Goal: Task Accomplishment & Management: Use online tool/utility

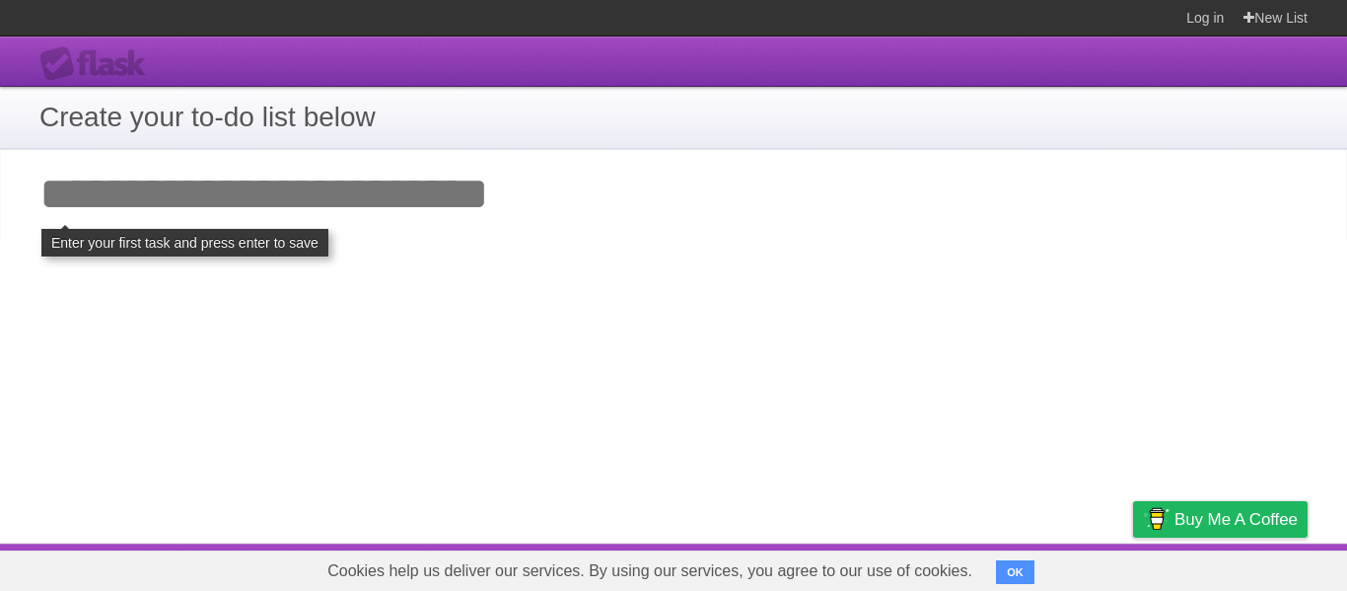
type input "*"
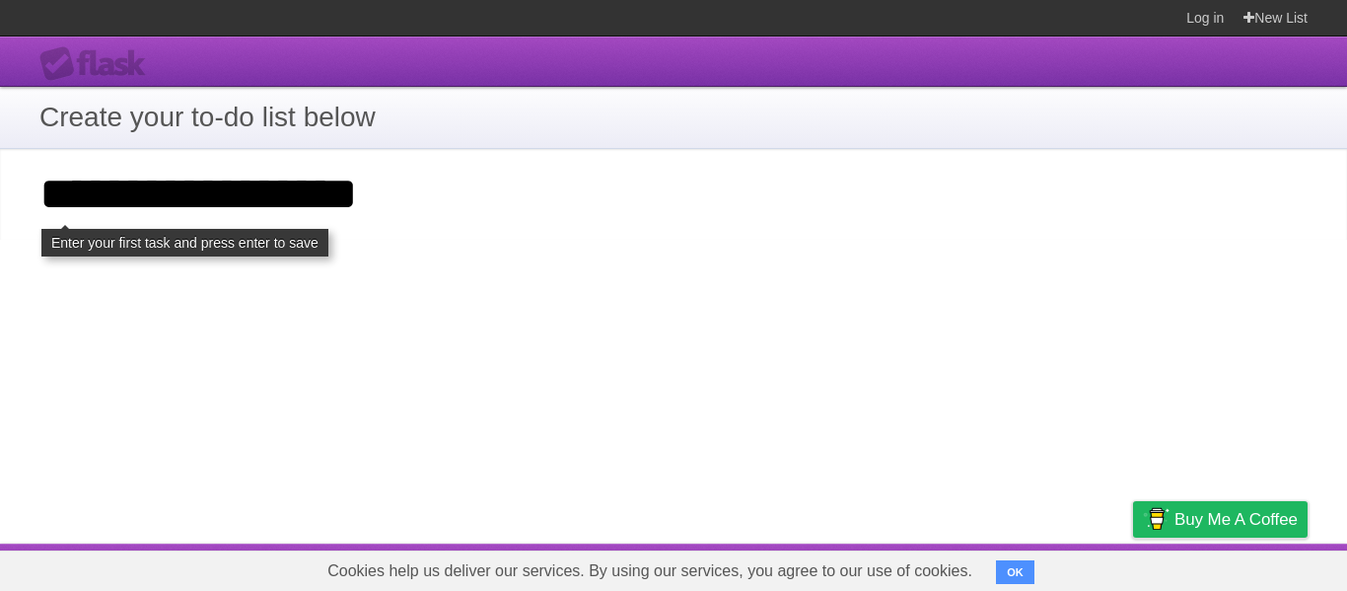
type input "**********"
click input "**********" at bounding box center [0, 0] width 0 height 0
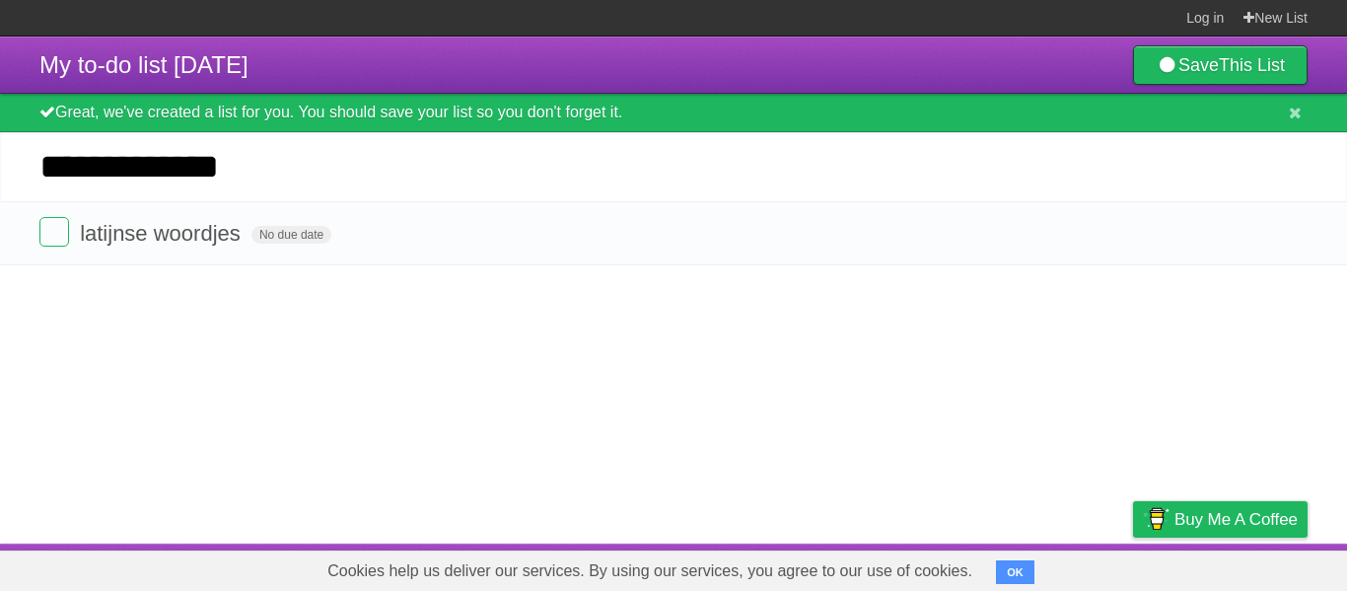
type input "**********"
click input "*********" at bounding box center [0, 0] width 0 height 0
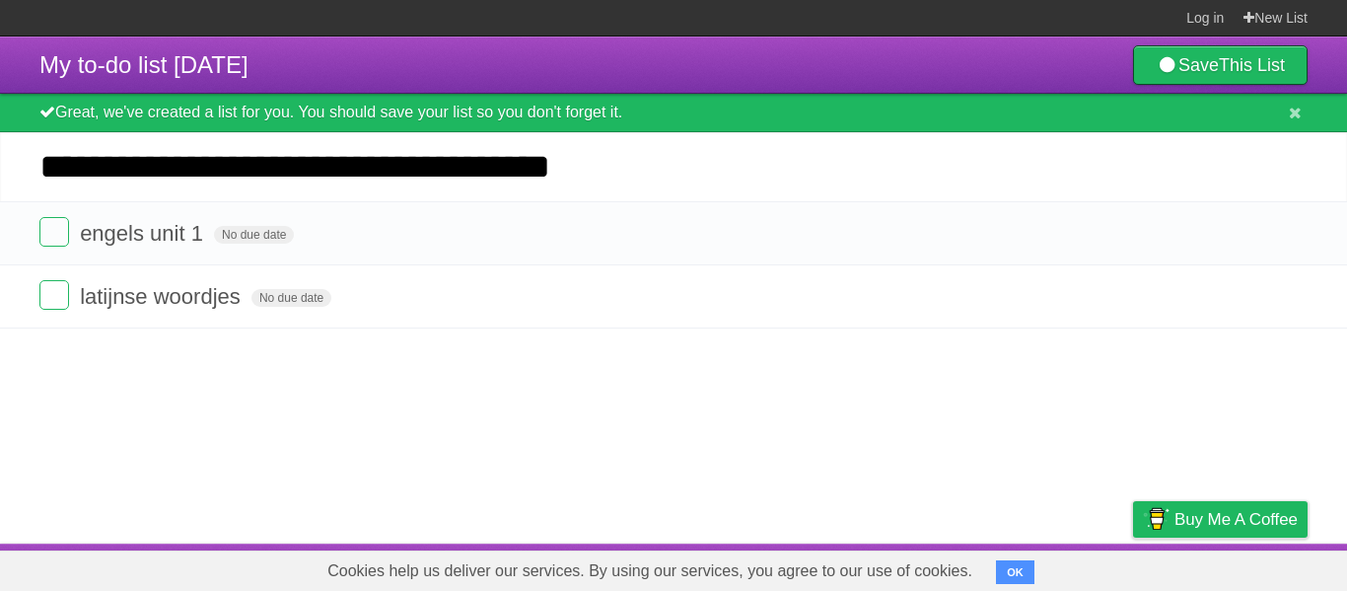
type input "**********"
click input "*********" at bounding box center [0, 0] width 0 height 0
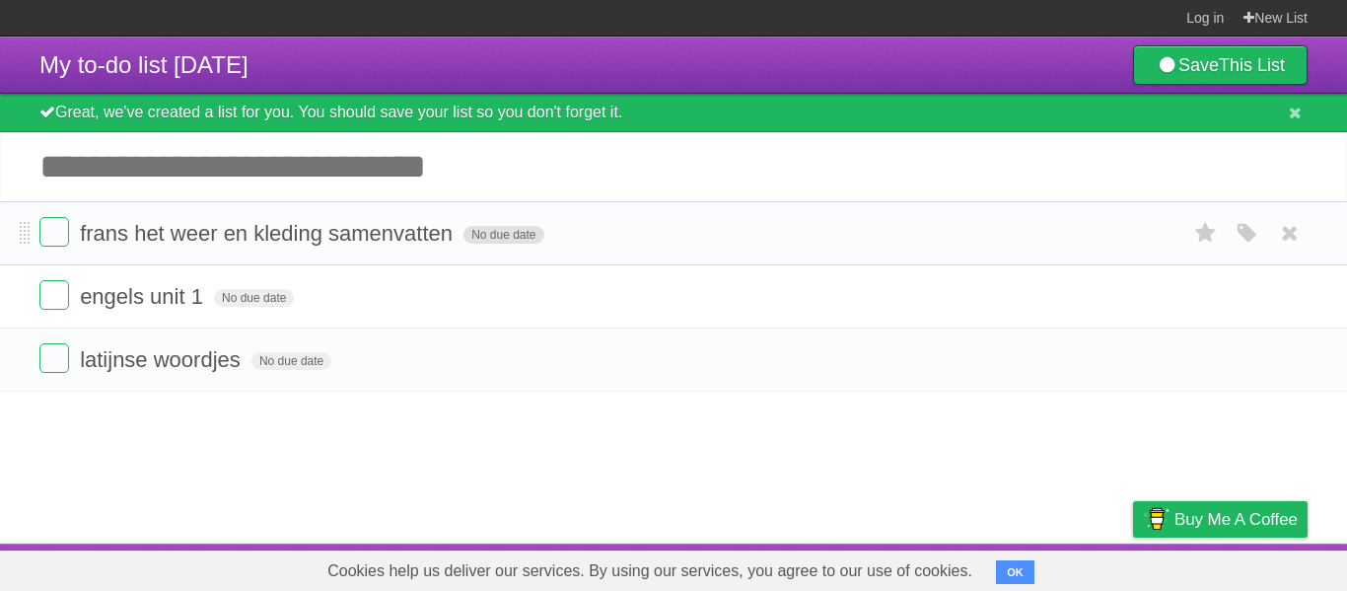
click at [466, 243] on span "No due date" at bounding box center [503, 235] width 80 height 18
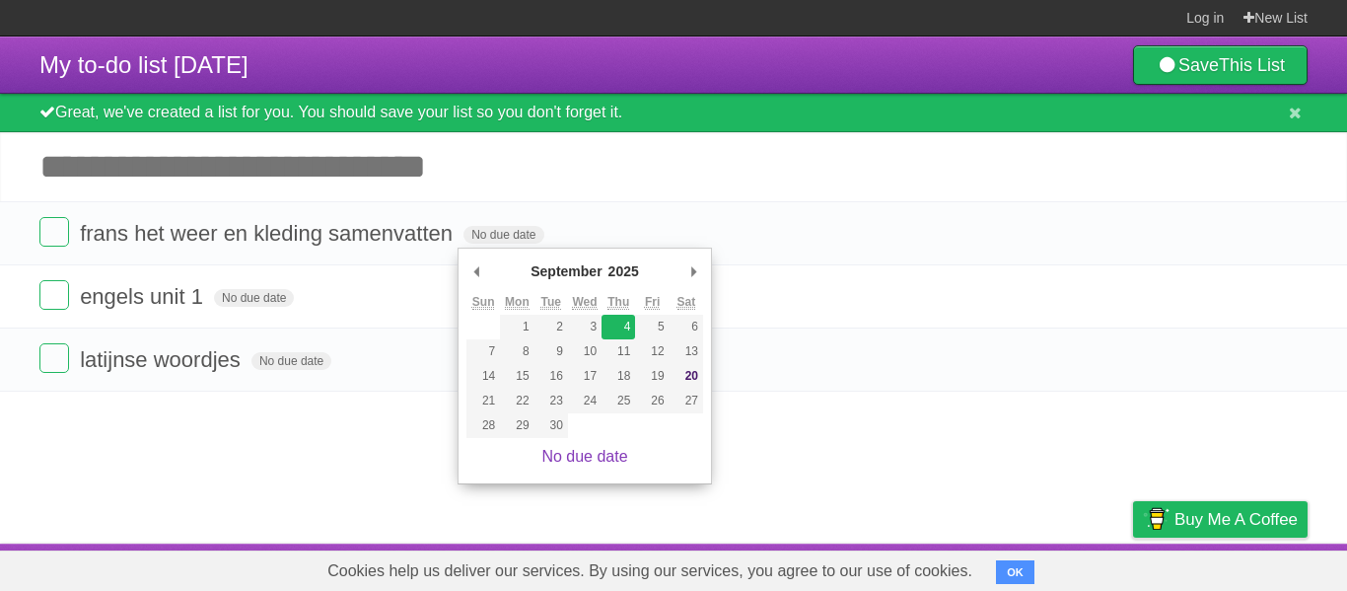
type span "Thu Sep 04 2025"
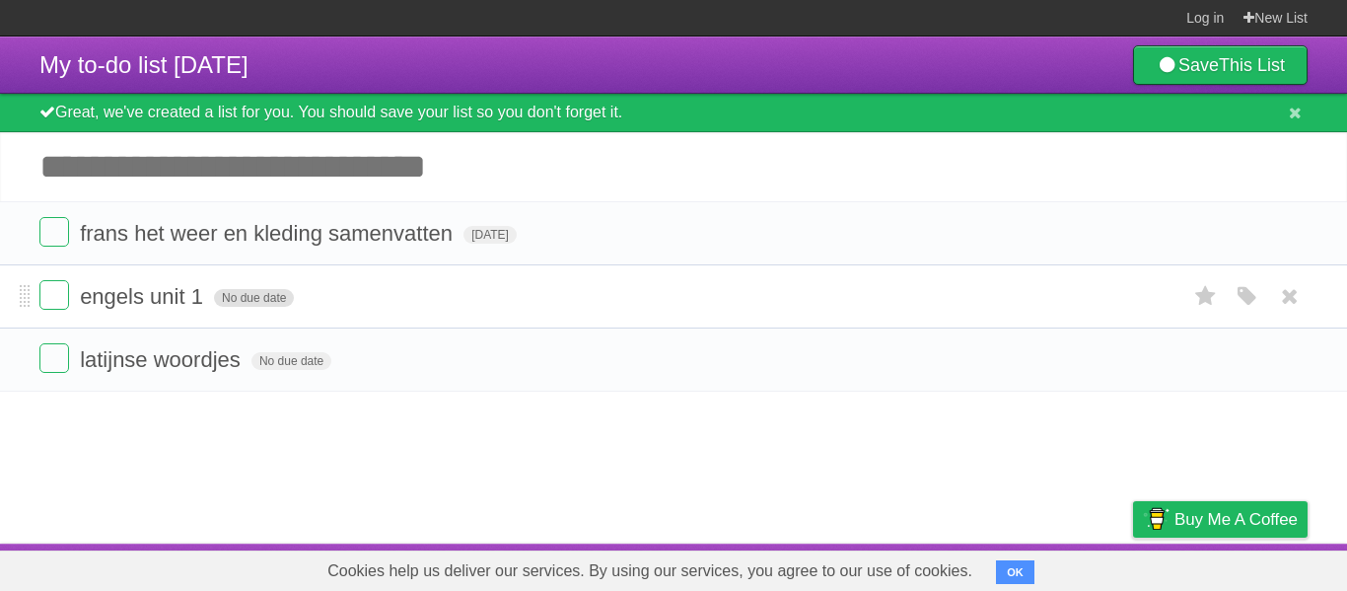
click at [262, 301] on span "No due date" at bounding box center [254, 298] width 80 height 18
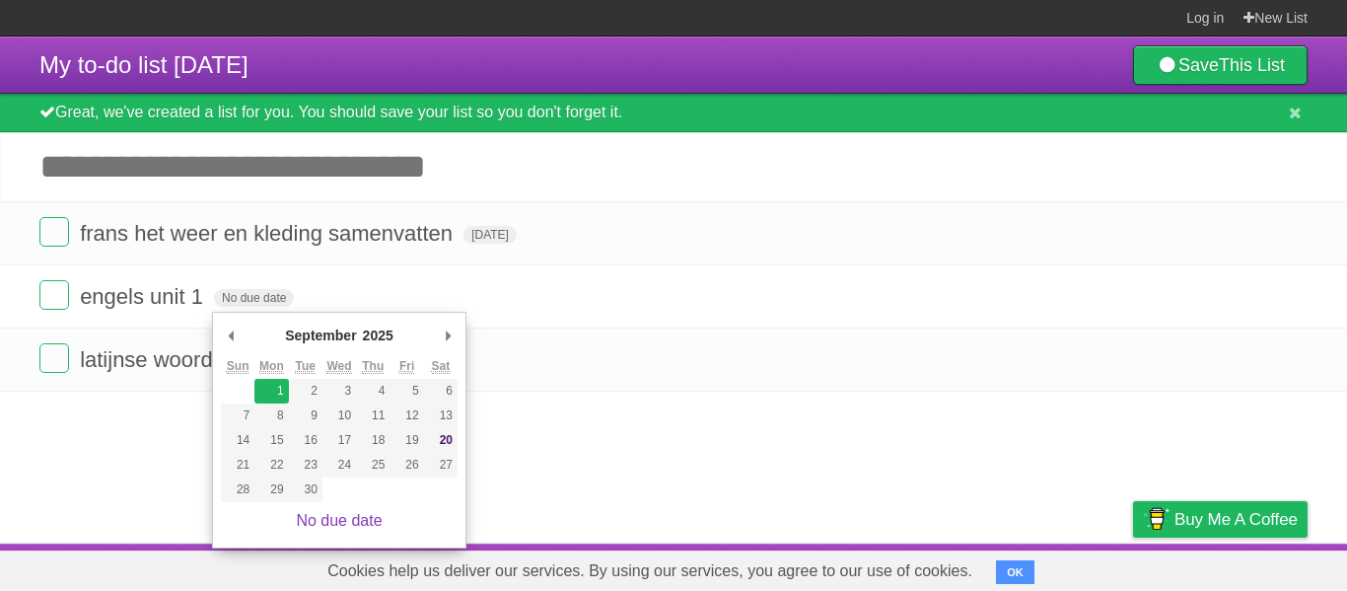
type span "Mon Sep 01 2025"
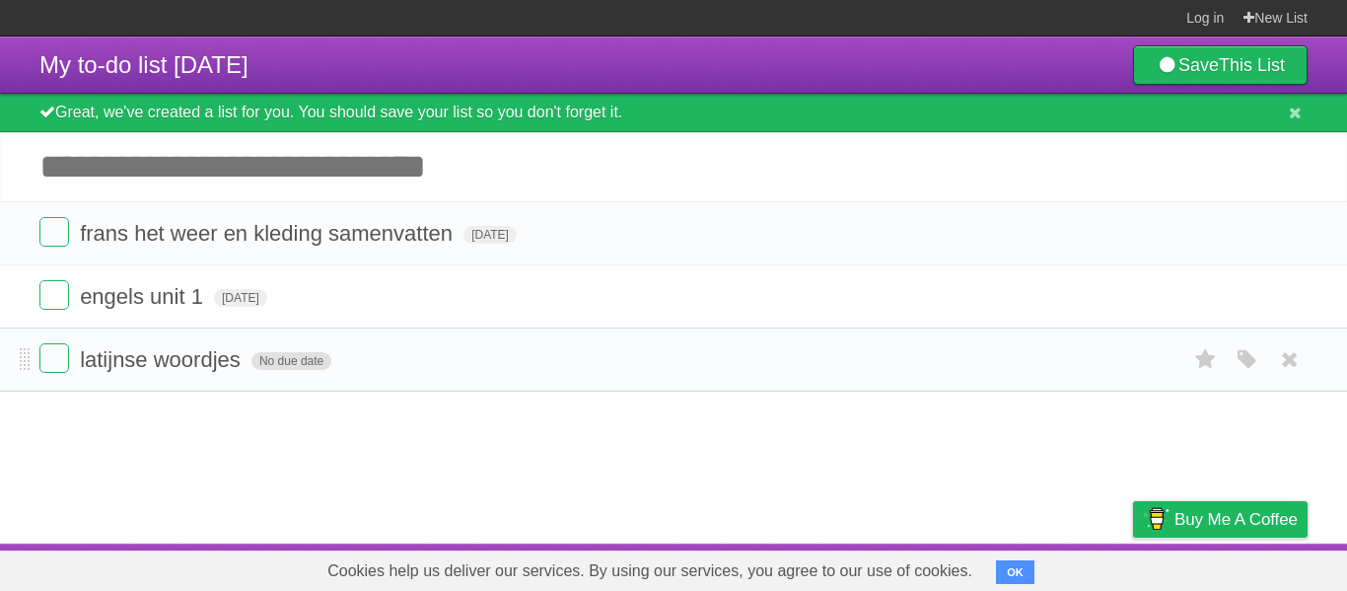
click at [276, 367] on span "No due date" at bounding box center [291, 361] width 80 height 18
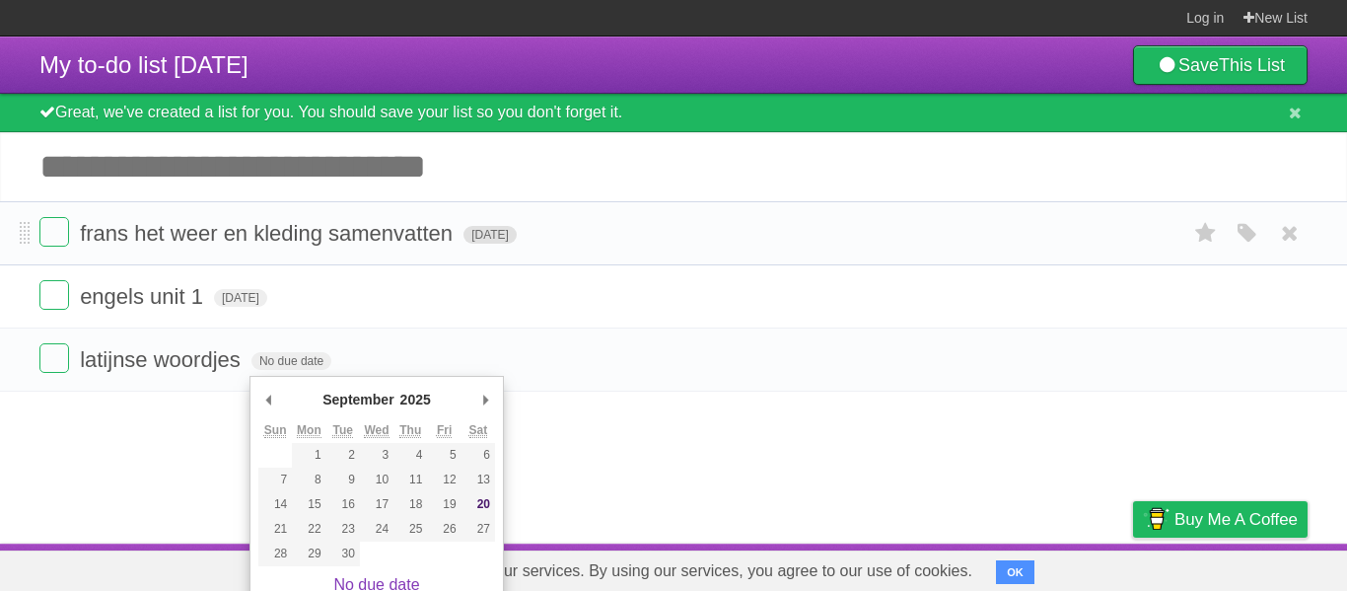
click at [498, 241] on span "Thu Sep 04 2025" at bounding box center [489, 235] width 53 height 18
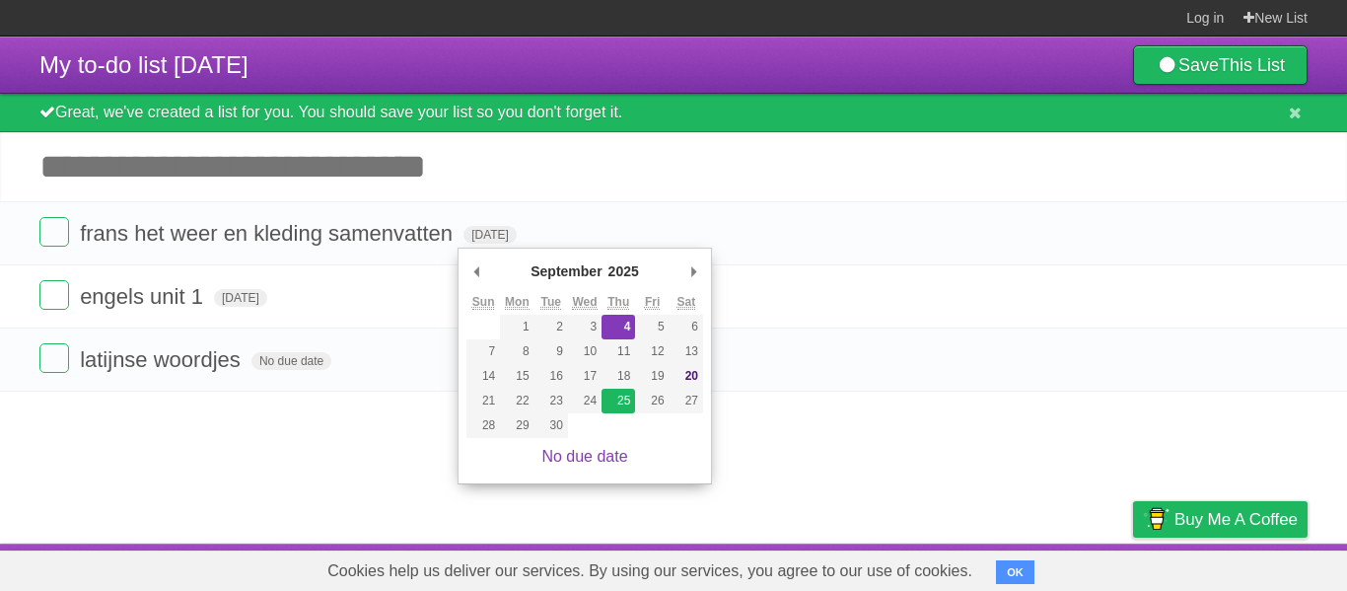
type span "Thu Sep 25 2025"
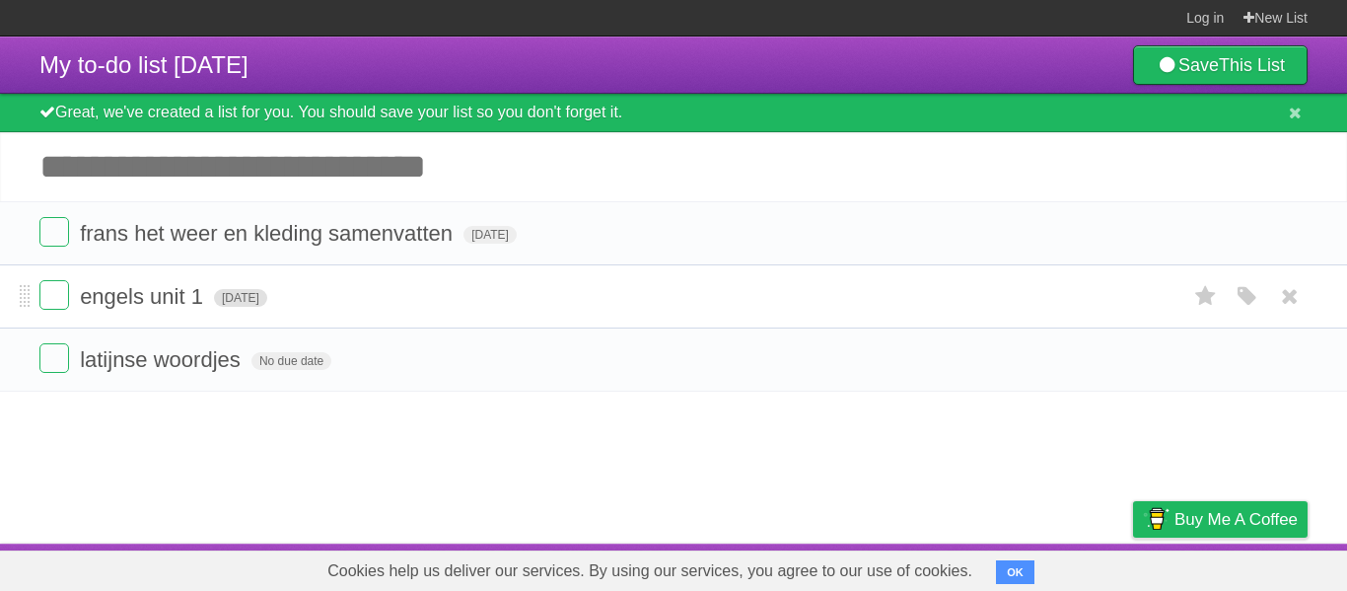
click at [267, 299] on span "Mon Sep 01 2025" at bounding box center [240, 298] width 53 height 18
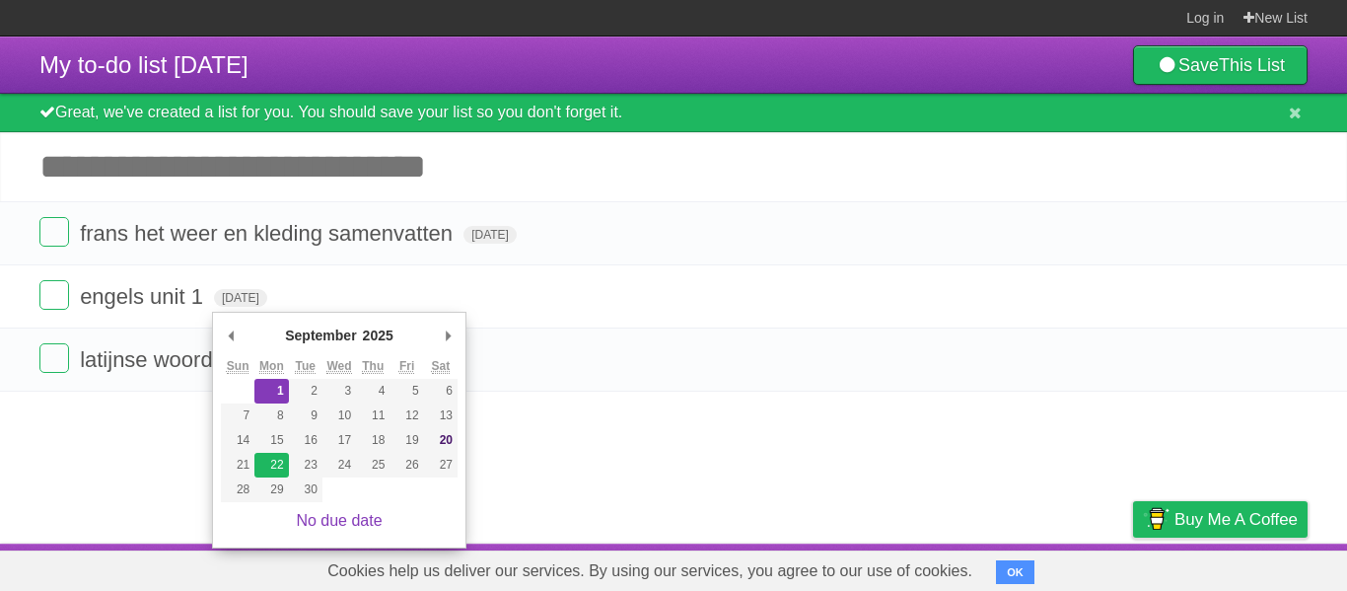
type span "Mon Sep 22 2025"
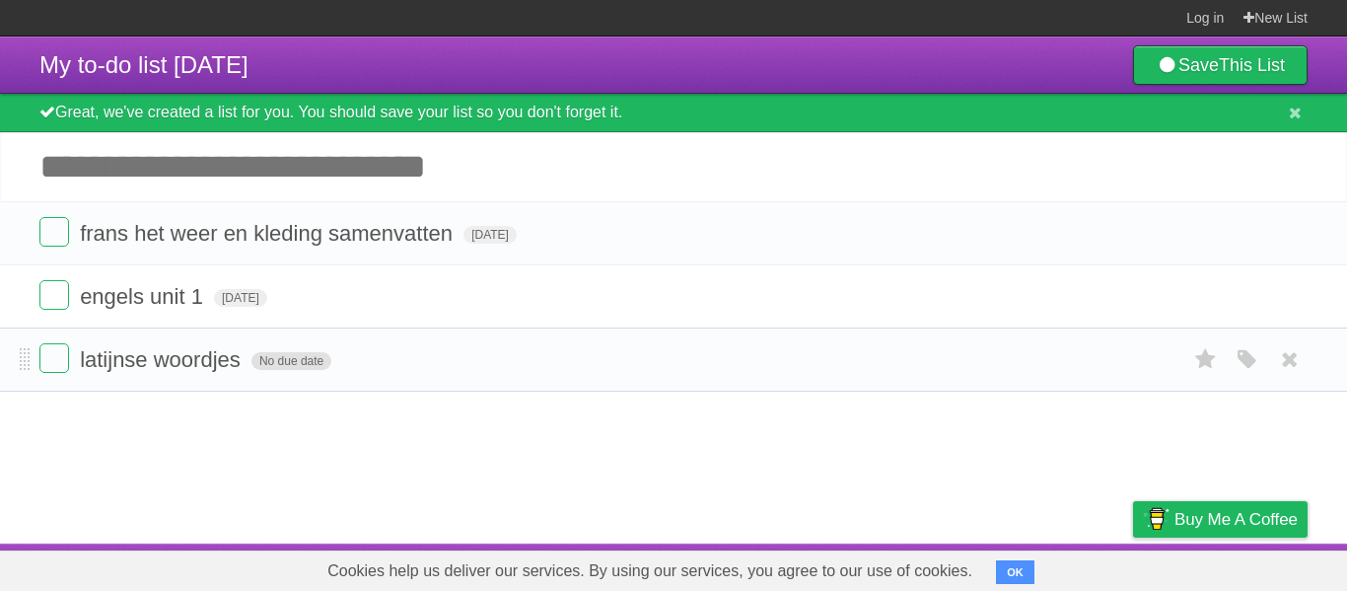
click at [260, 369] on span "No due date" at bounding box center [291, 361] width 80 height 18
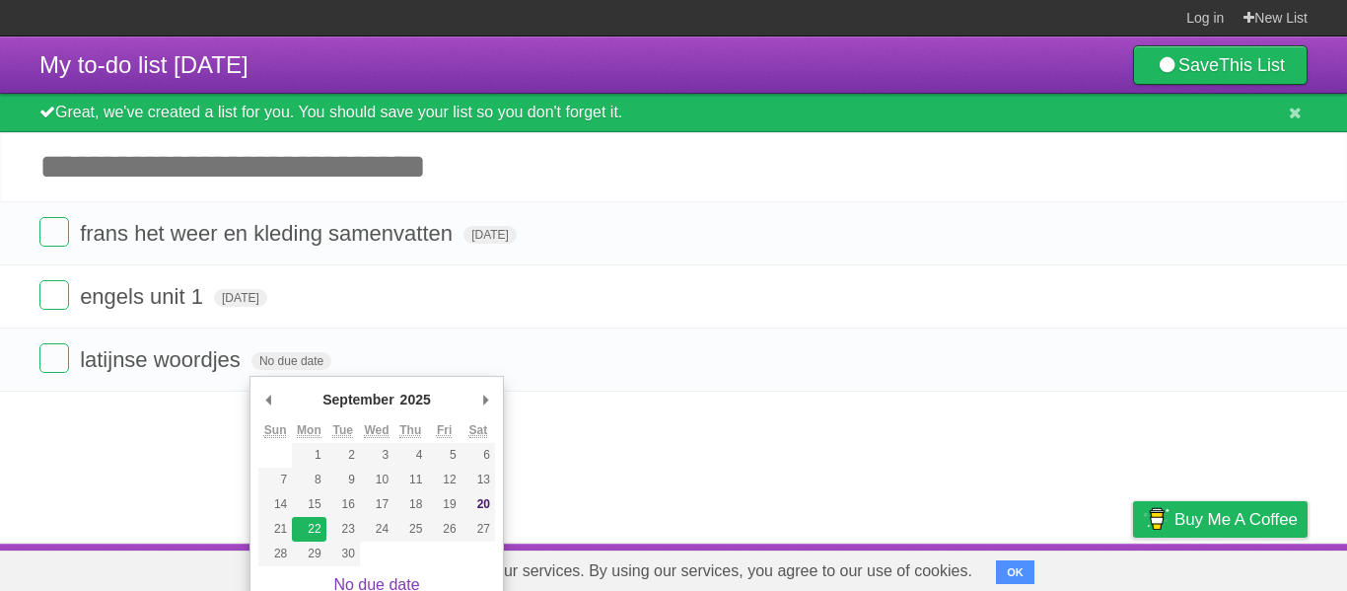
type span "Mon Sep 22 2025"
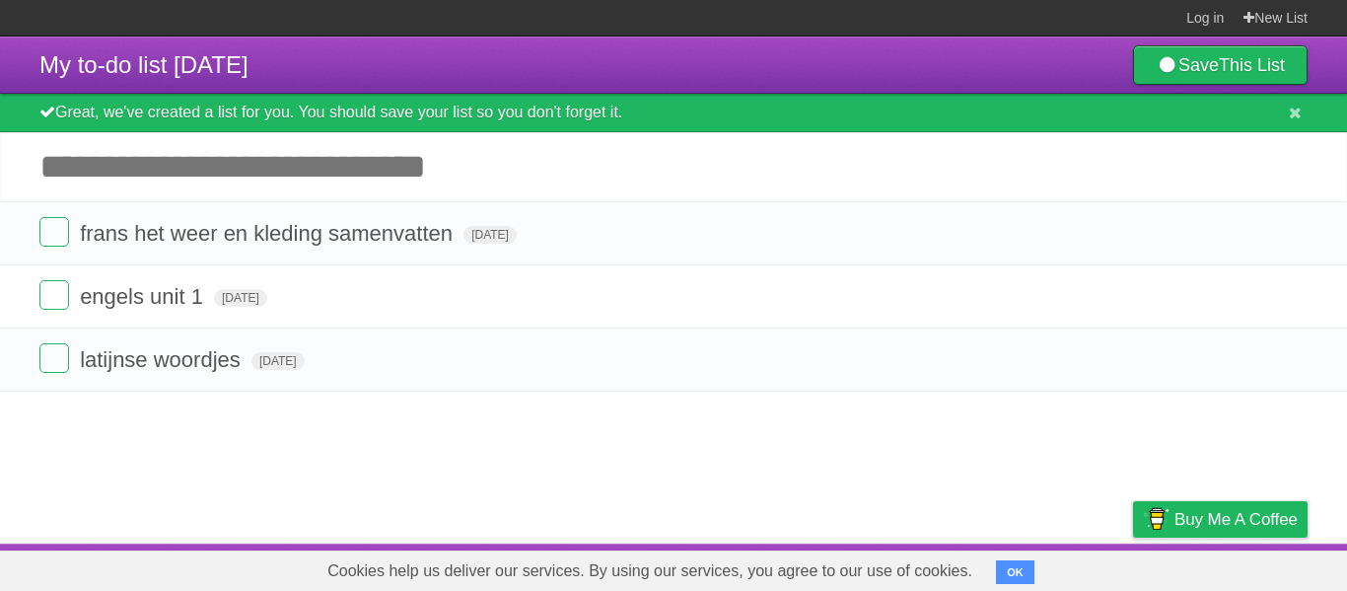
click at [900, 199] on input "Add another task" at bounding box center [673, 166] width 1347 height 69
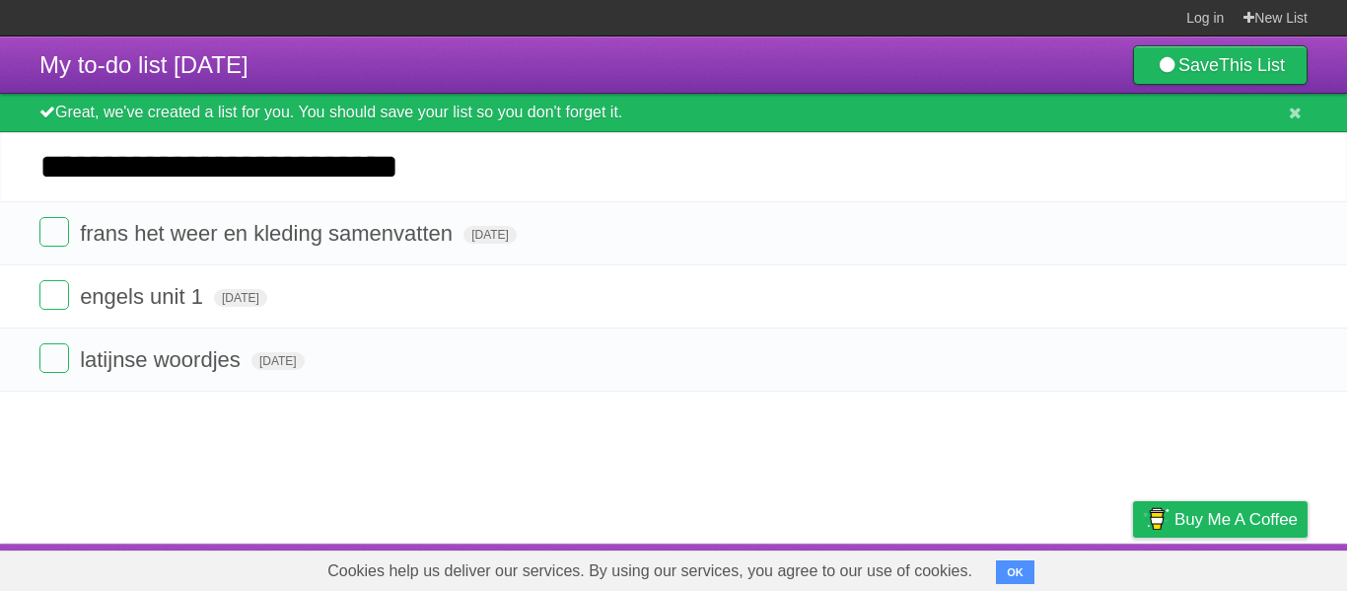
type input "**********"
click input "*********" at bounding box center [0, 0] width 0 height 0
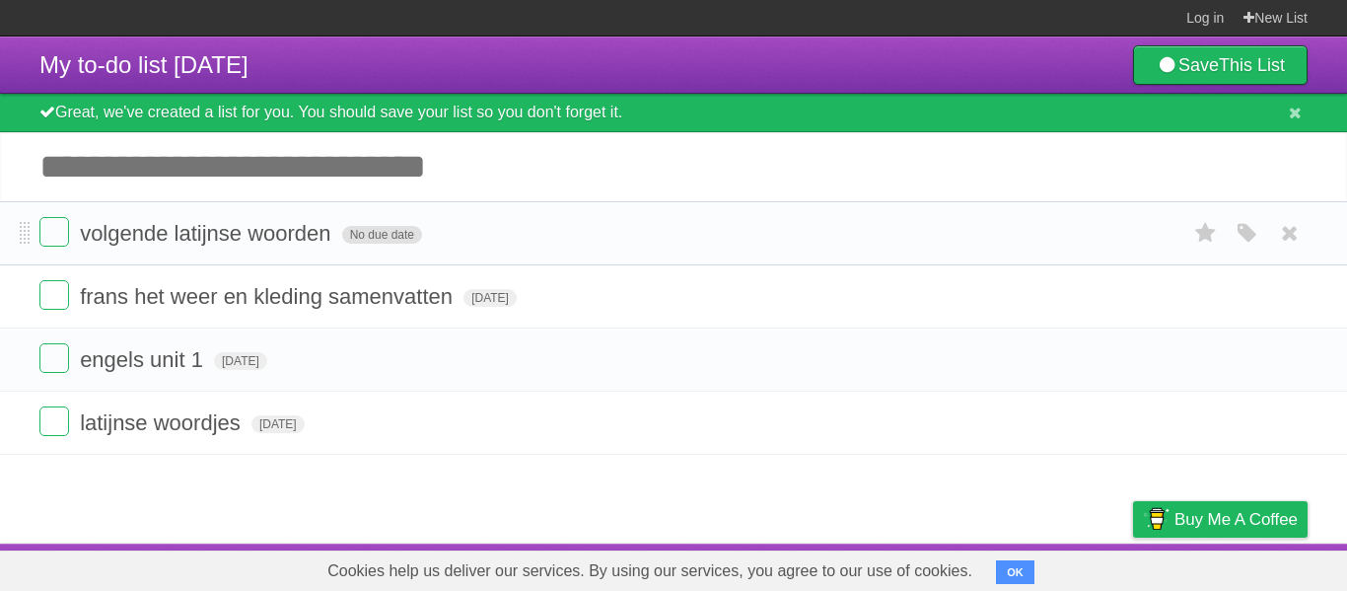
click at [383, 231] on span "No due date" at bounding box center [382, 235] width 80 height 18
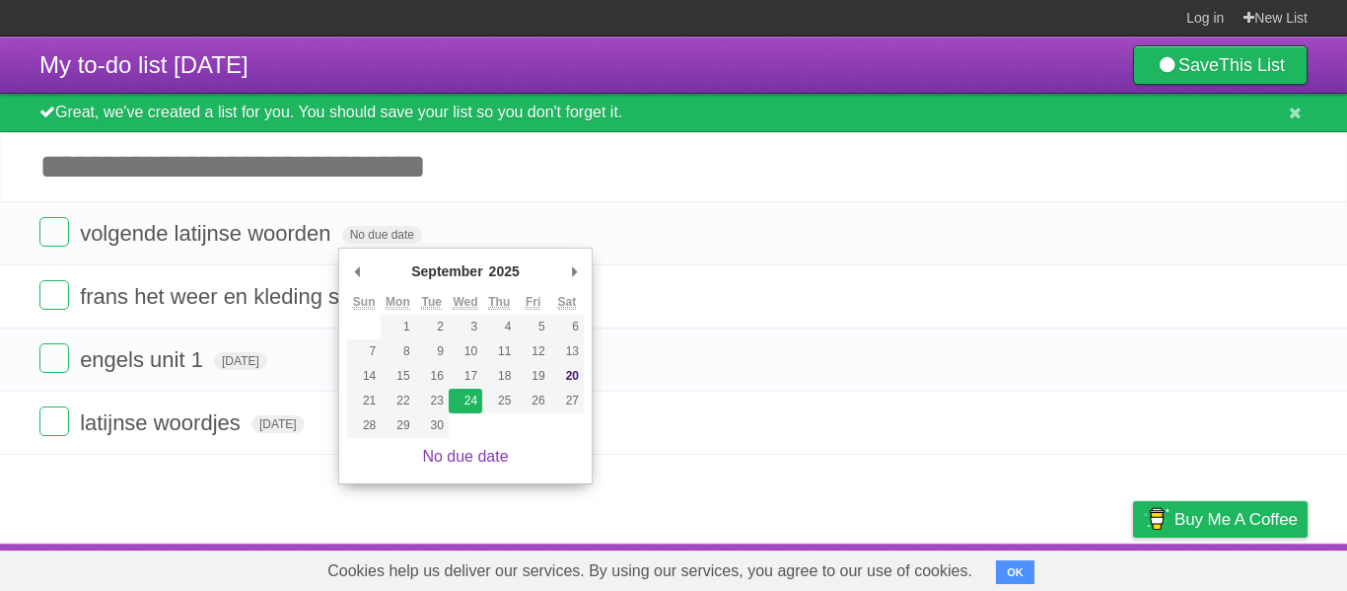
type span "Wed Sep 24 2025"
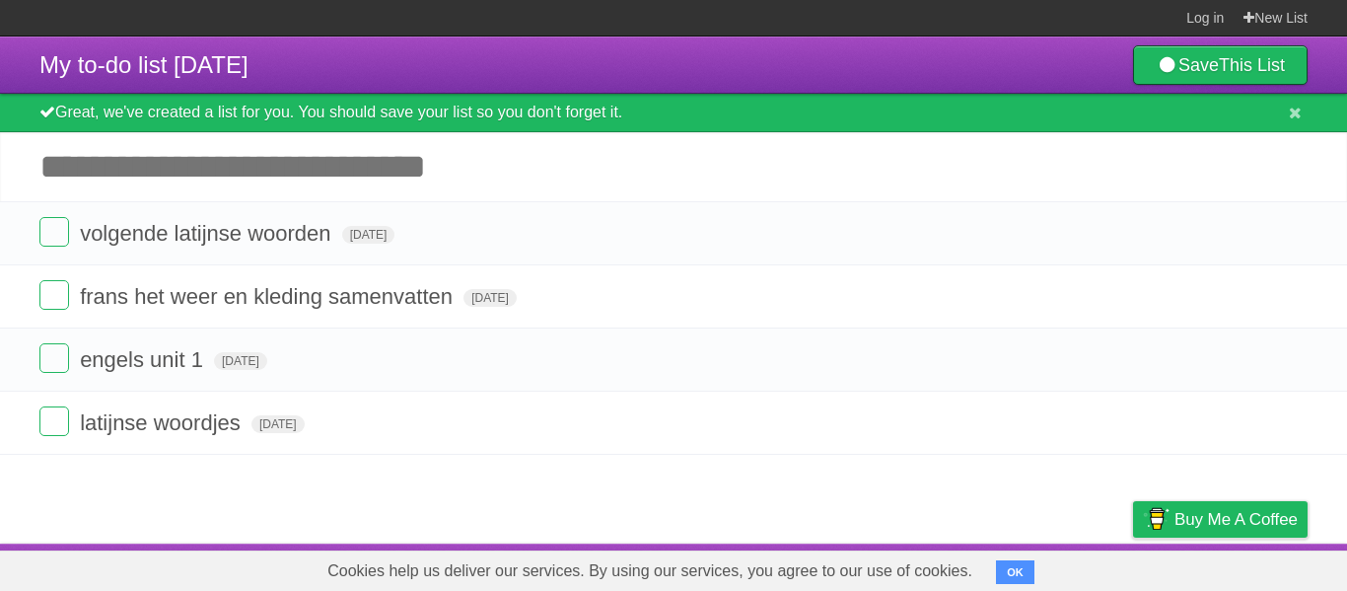
click at [313, 177] on input "Add another task" at bounding box center [673, 166] width 1347 height 69
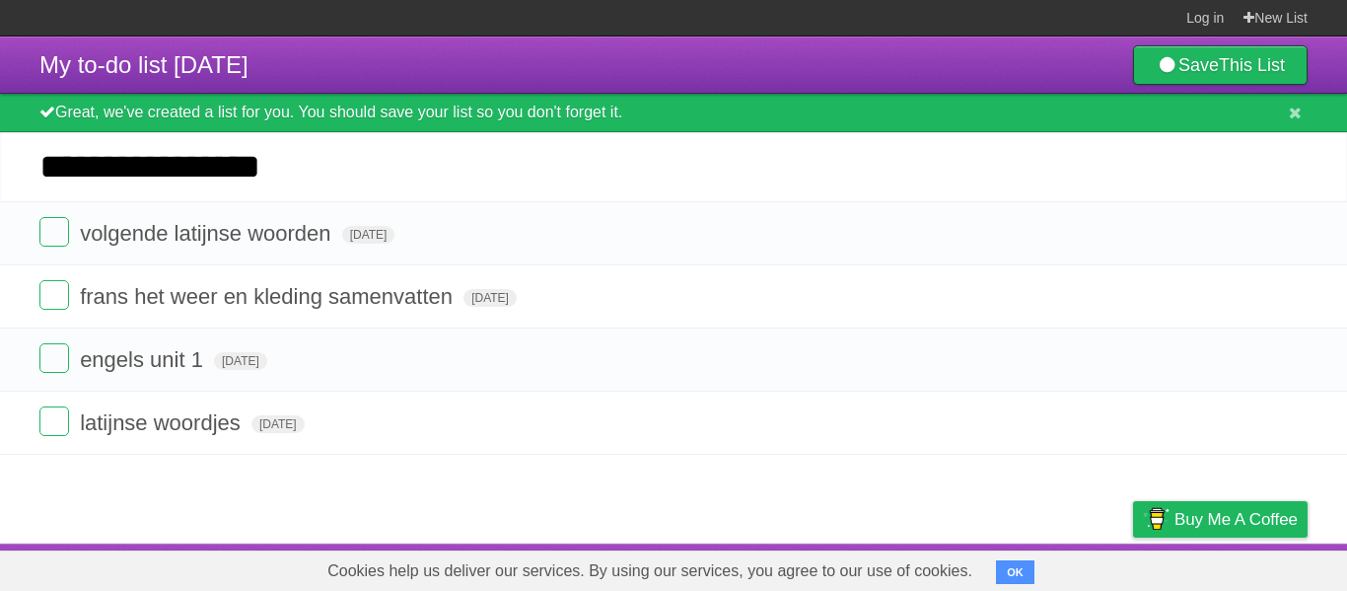
type input "**********"
click input "*********" at bounding box center [0, 0] width 0 height 0
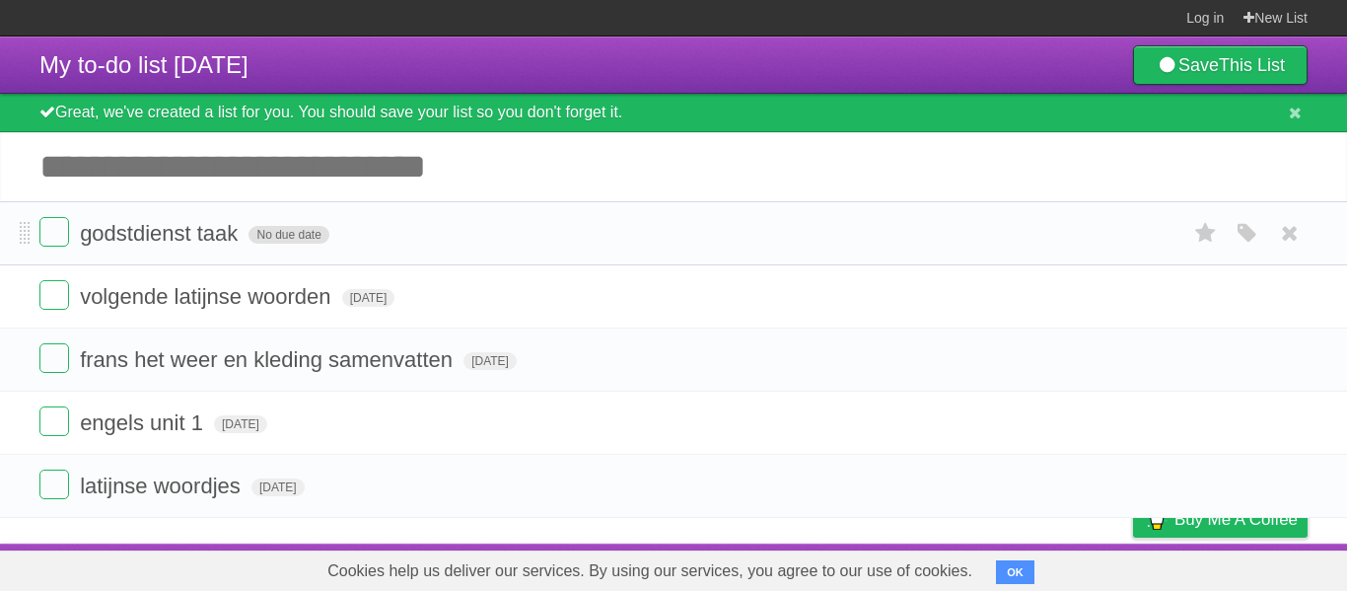
click at [307, 240] on span "No due date" at bounding box center [288, 235] width 80 height 18
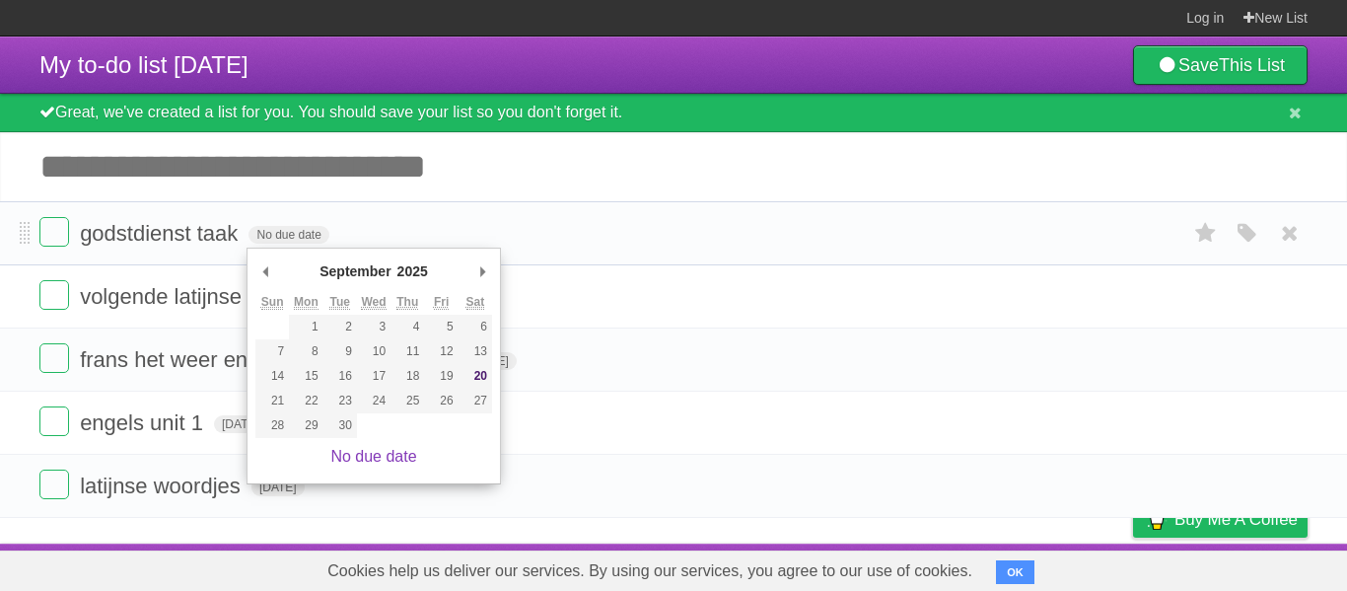
click at [336, 230] on form "godstdienst taak No due date White Red Blue Green Purple Orange" at bounding box center [673, 233] width 1268 height 33
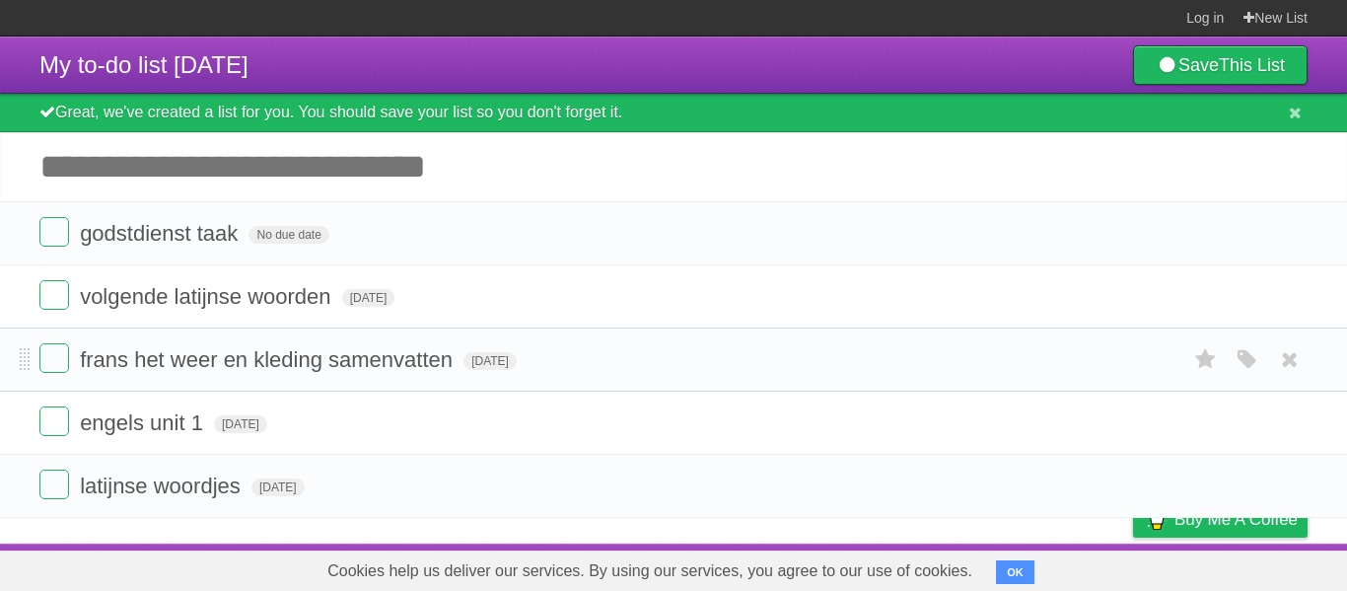
scroll to position [4, 0]
click at [1173, 530] on link "Buy me a coffee" at bounding box center [1220, 519] width 174 height 36
click at [1164, 71] on link "Save This List" at bounding box center [1220, 64] width 174 height 39
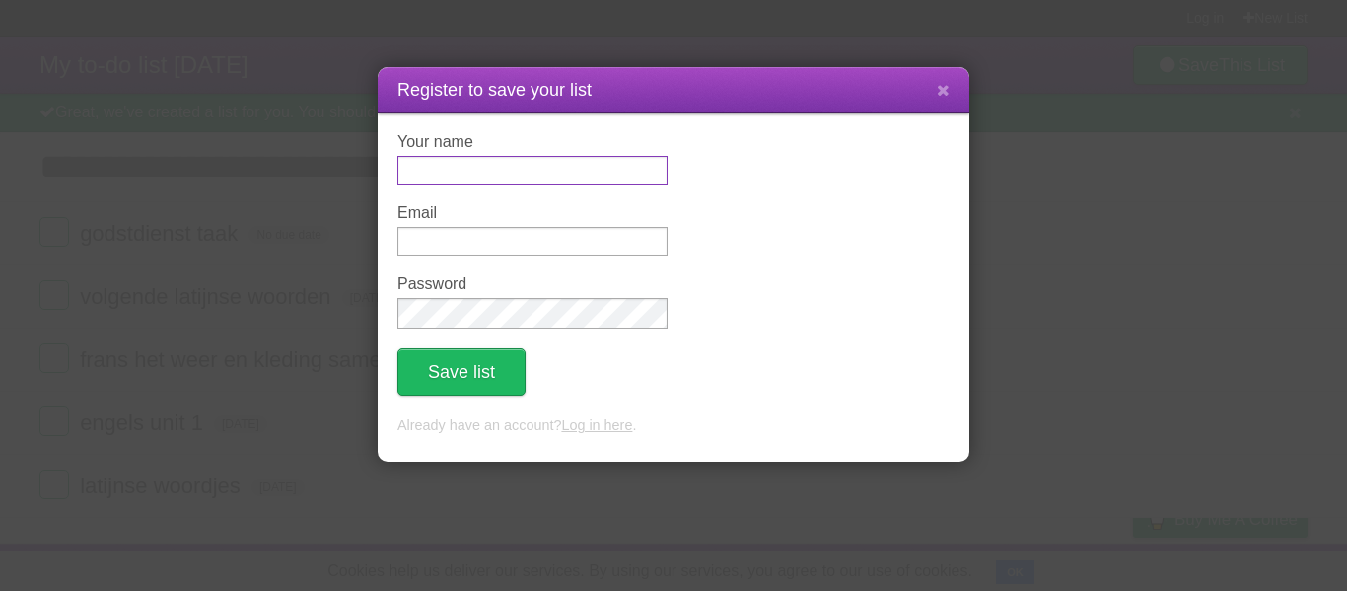
type input "*"
type input "****"
click at [498, 364] on button "Save list" at bounding box center [461, 371] width 128 height 47
click at [943, 99] on icon at bounding box center [943, 90] width 13 height 17
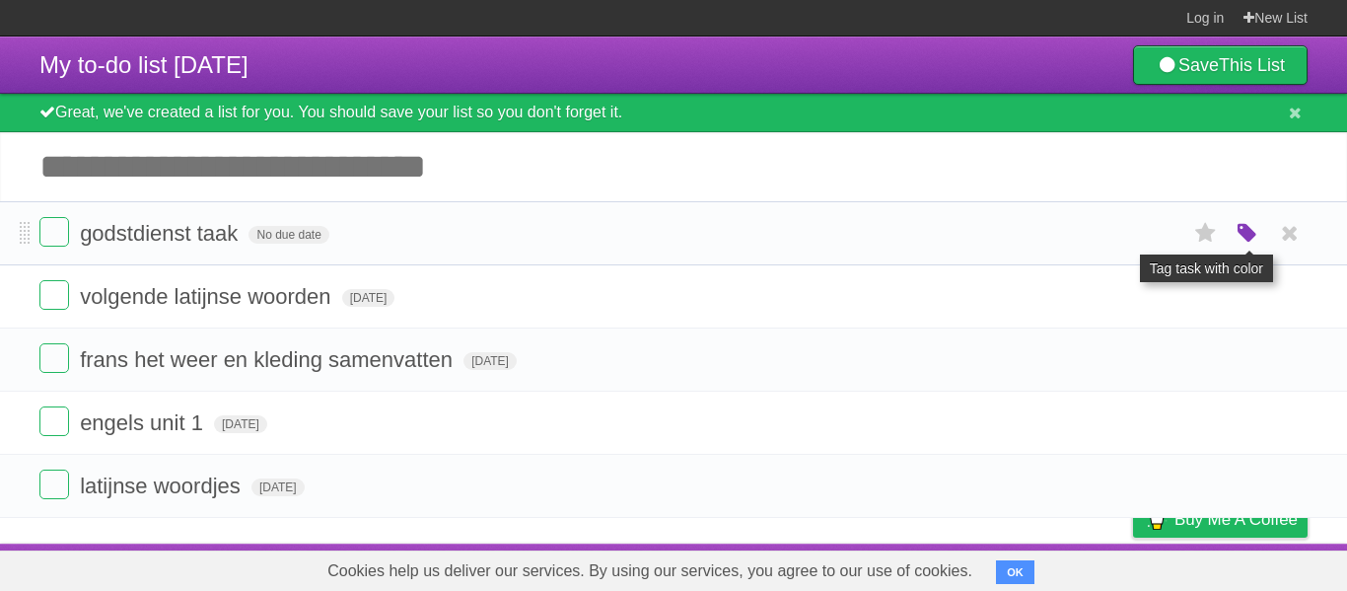
click at [1240, 242] on icon "button" at bounding box center [1247, 234] width 28 height 26
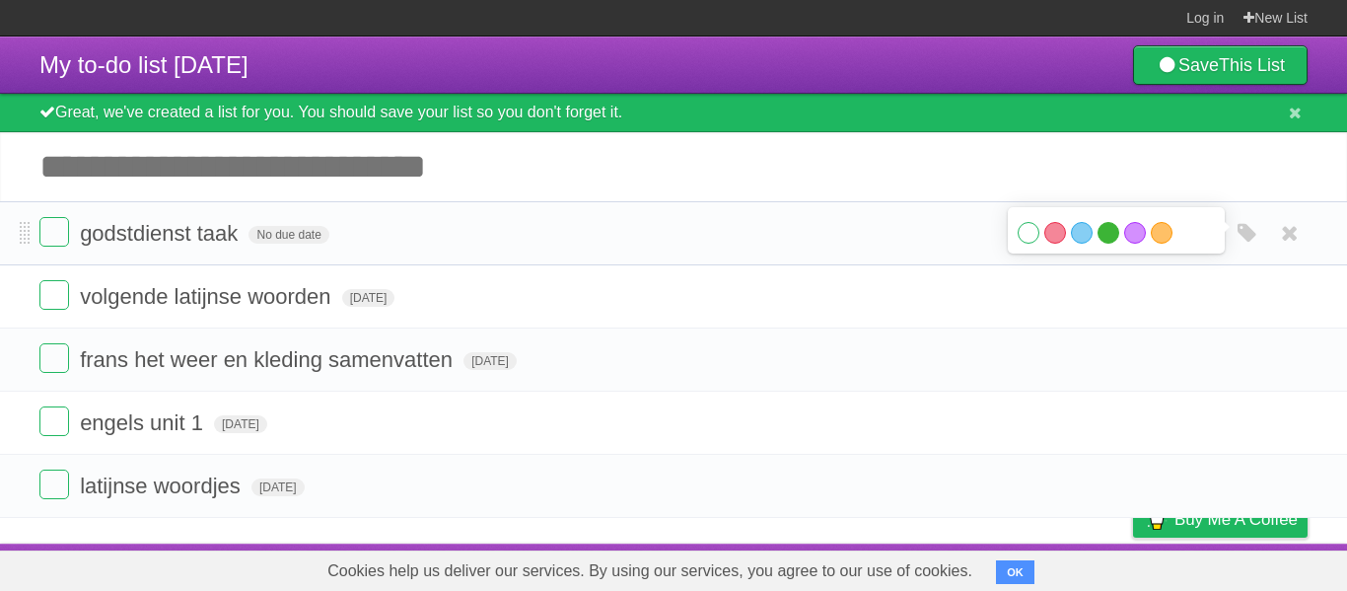
click at [1103, 236] on label "Green" at bounding box center [1108, 233] width 22 height 22
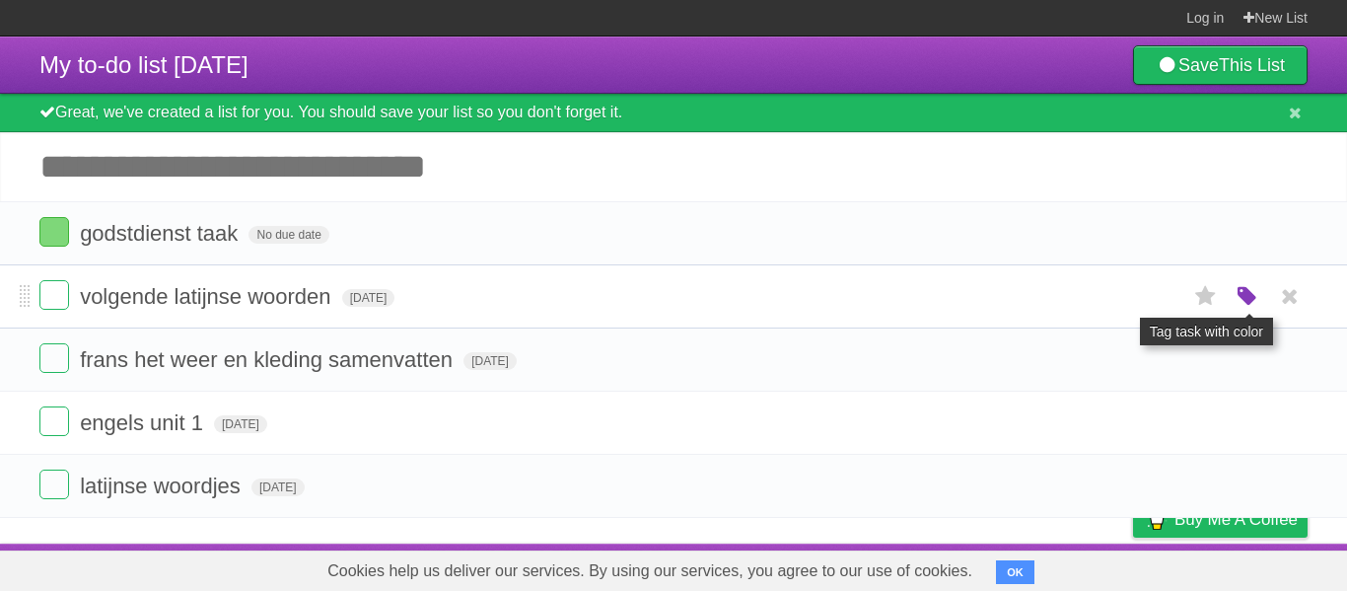
click at [1246, 305] on icon "button" at bounding box center [1247, 297] width 28 height 26
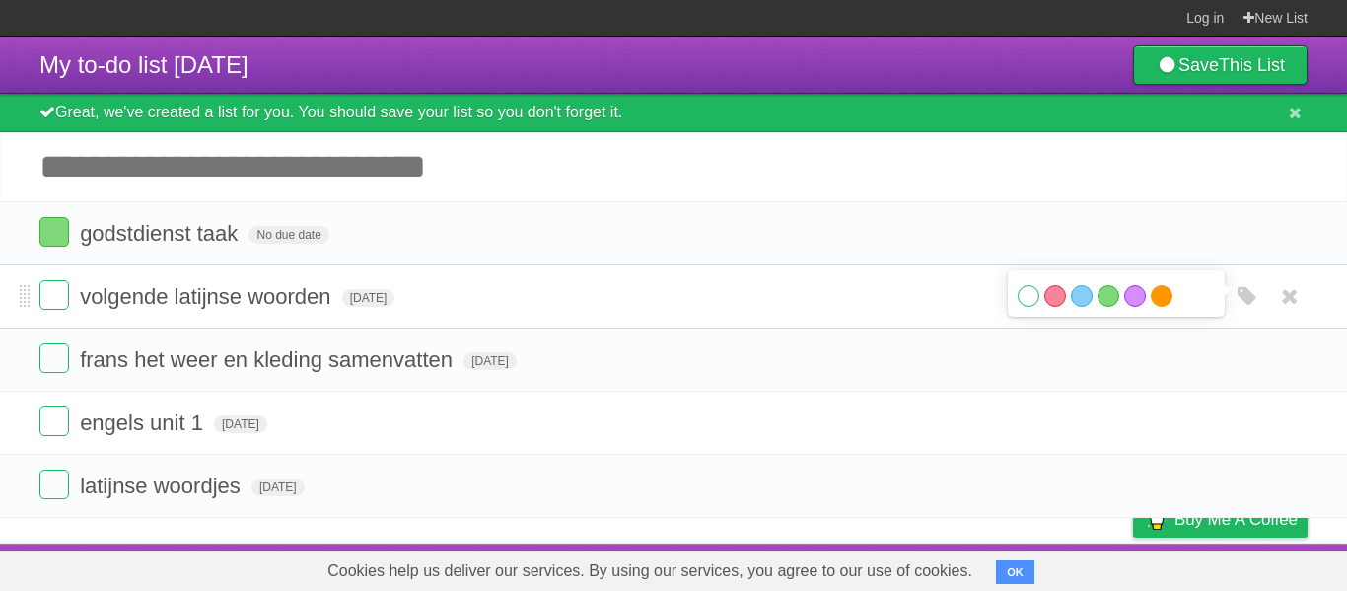
click at [1162, 301] on label "Orange" at bounding box center [1161, 296] width 22 height 22
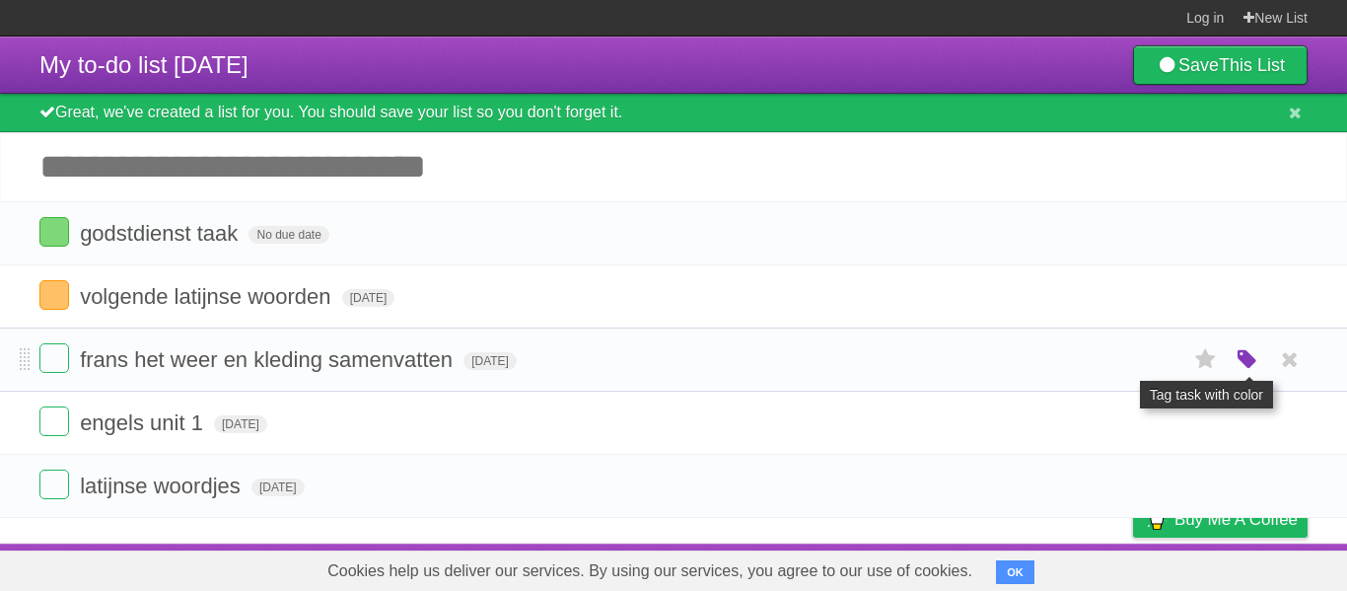
click at [1238, 373] on icon "button" at bounding box center [1247, 360] width 28 height 26
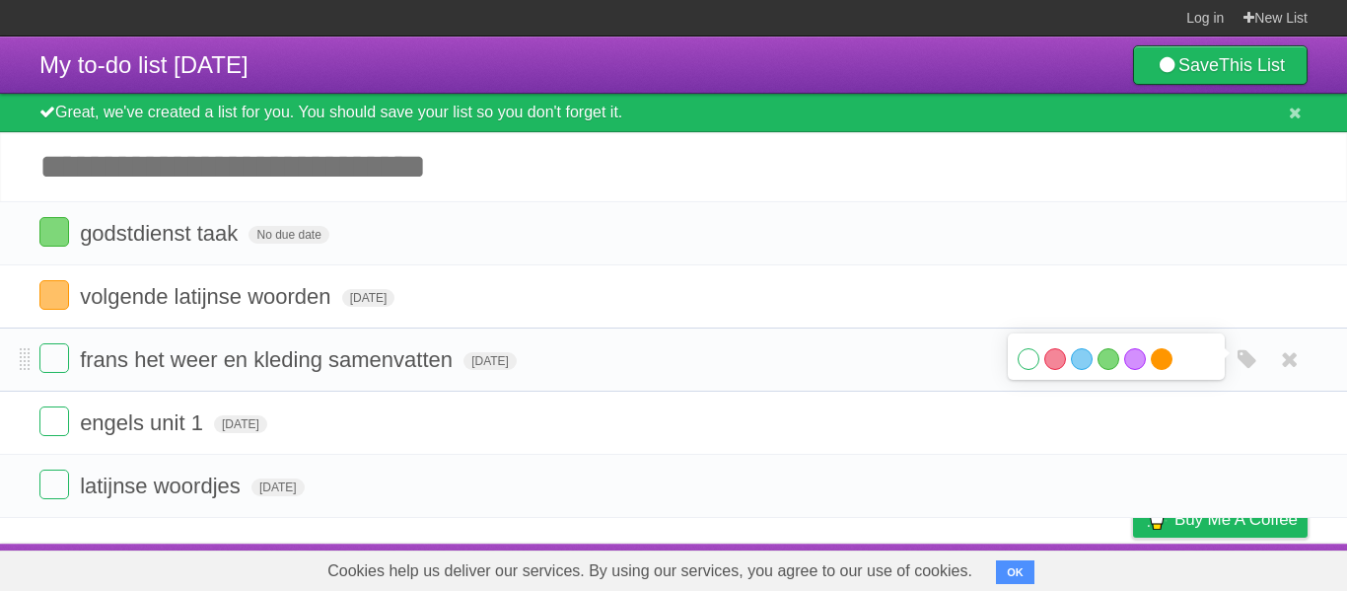
click at [1163, 366] on label "Orange" at bounding box center [1161, 359] width 22 height 22
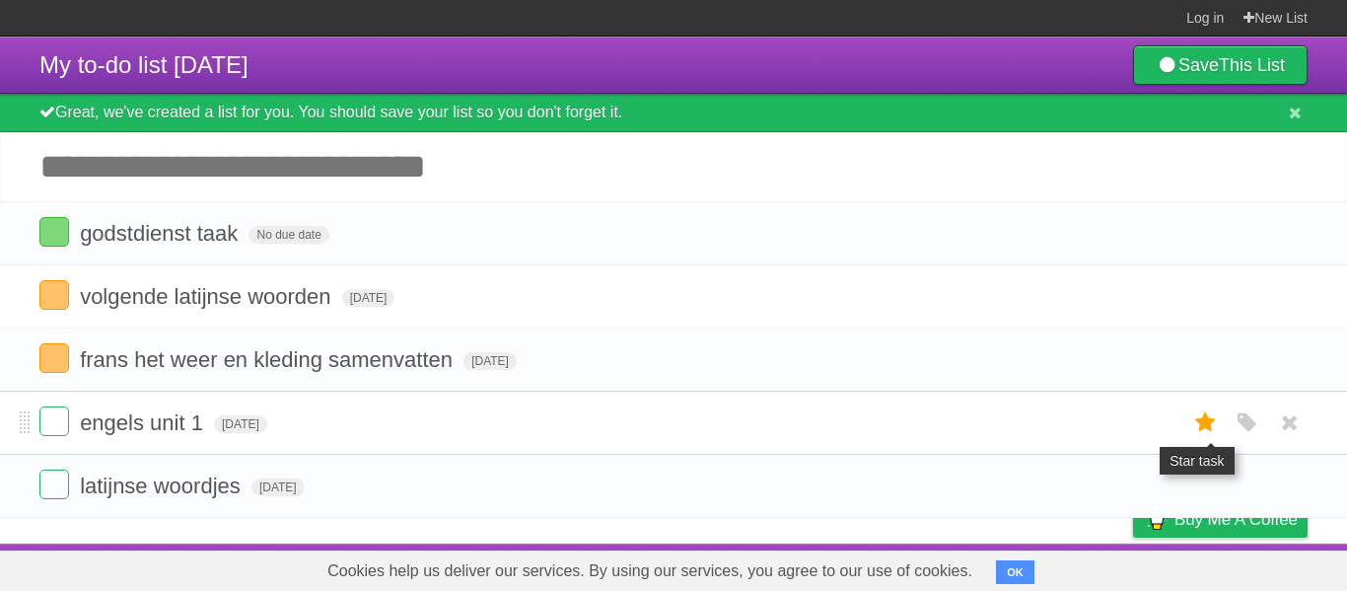
click at [1209, 428] on icon at bounding box center [1206, 422] width 28 height 33
click at [1254, 373] on icon "button" at bounding box center [1247, 360] width 28 height 26
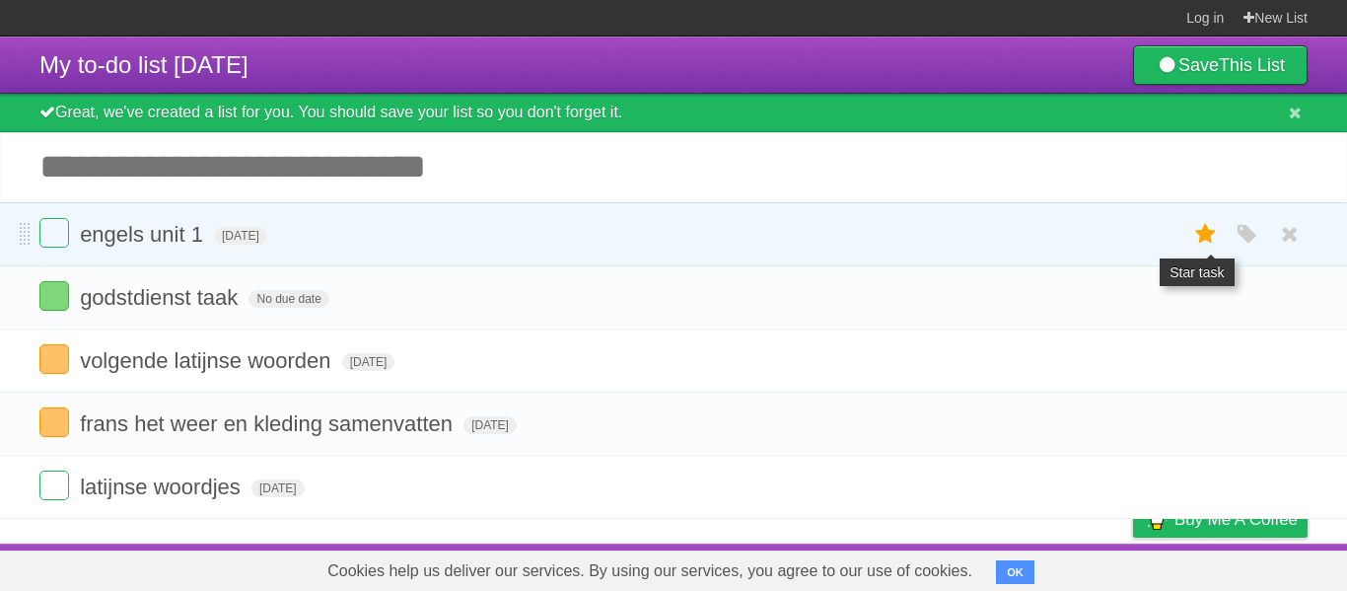
click at [1206, 242] on icon at bounding box center [1206, 234] width 28 height 33
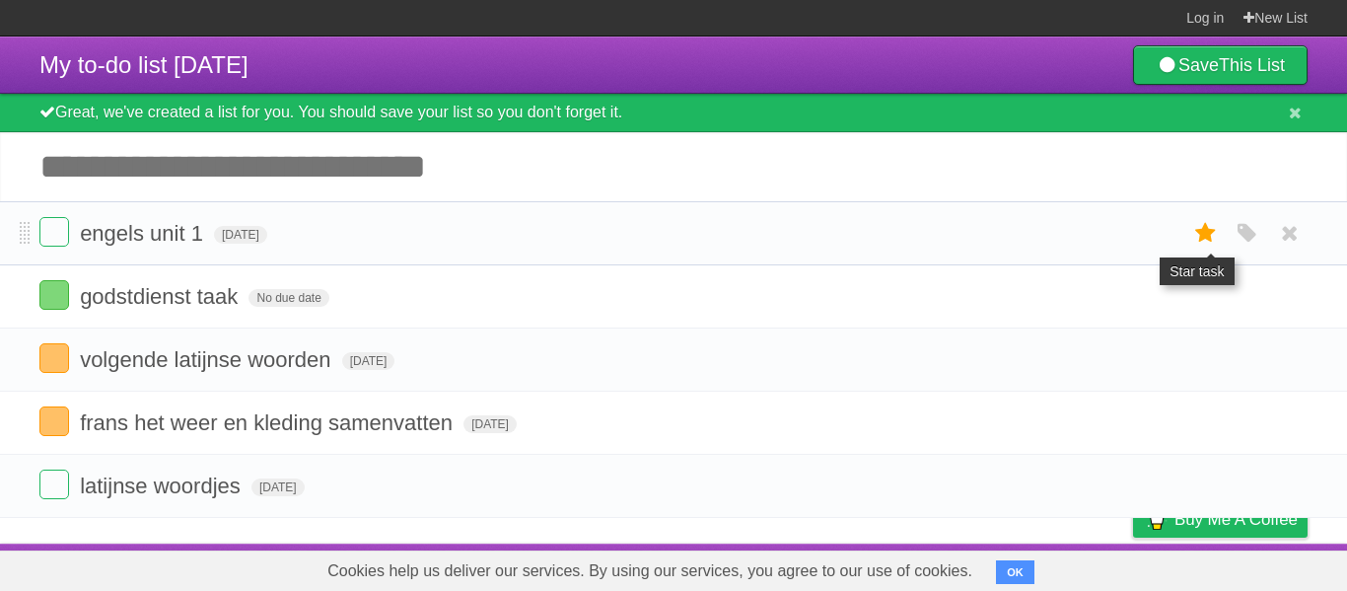
click at [1207, 241] on icon at bounding box center [1206, 233] width 28 height 33
click at [1208, 241] on icon at bounding box center [1206, 233] width 28 height 33
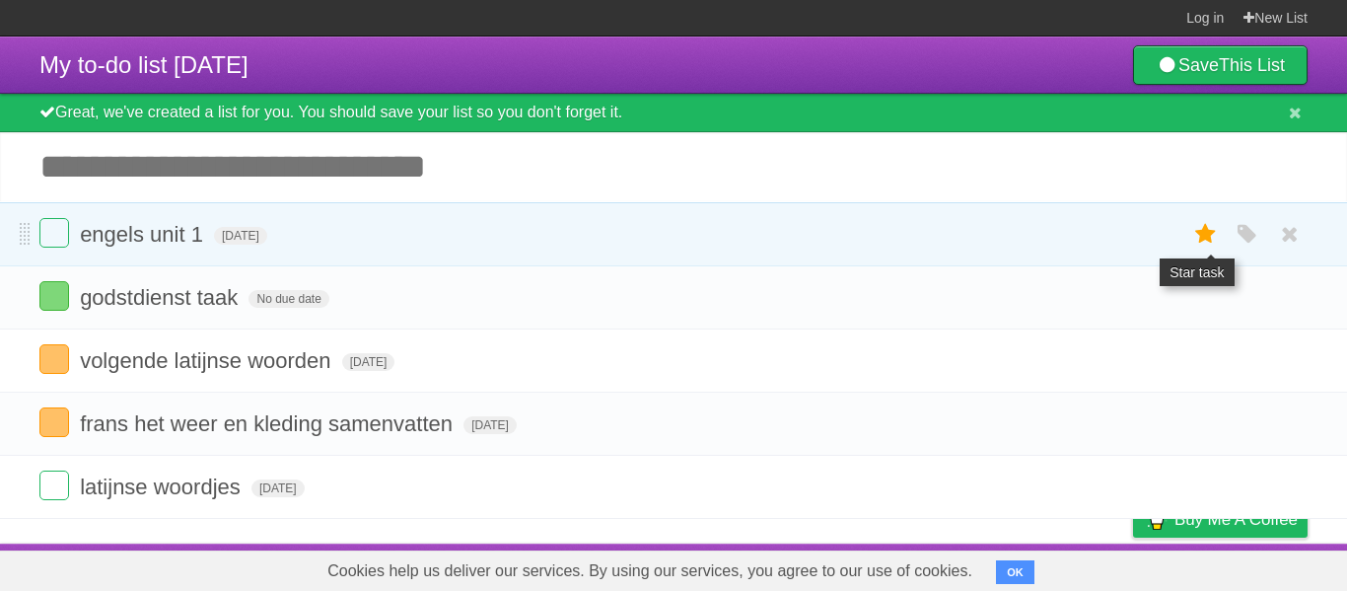
click at [1208, 235] on icon at bounding box center [1206, 234] width 28 height 33
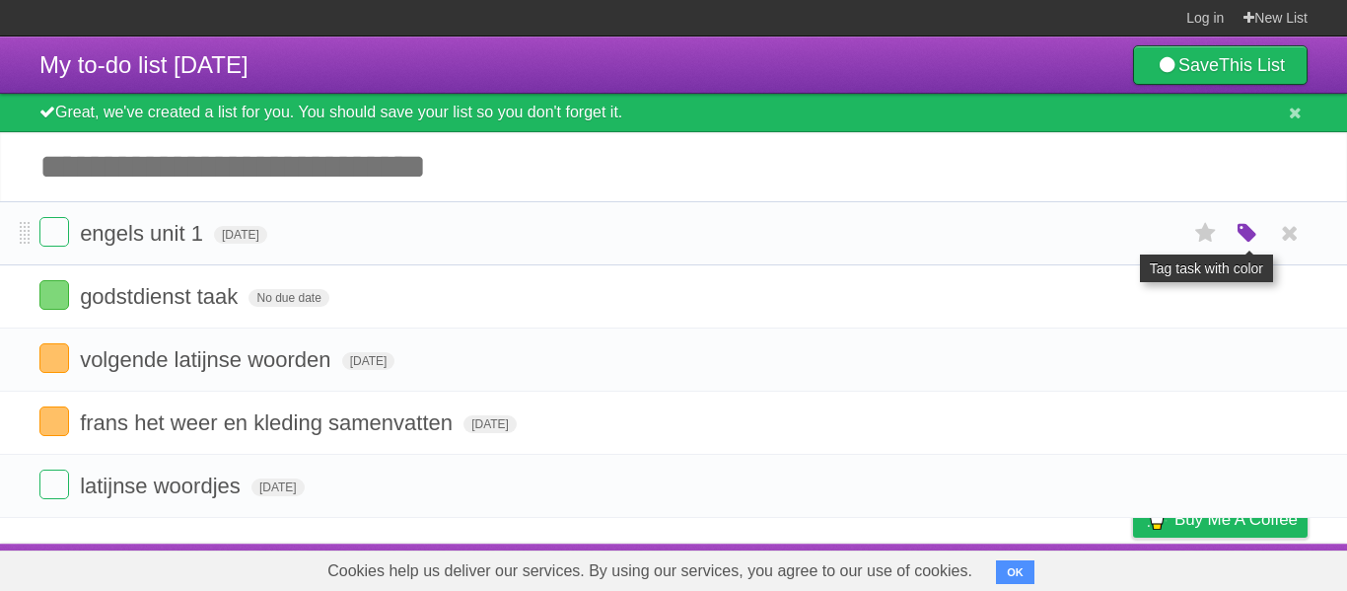
click at [1234, 234] on icon "button" at bounding box center [1247, 234] width 28 height 26
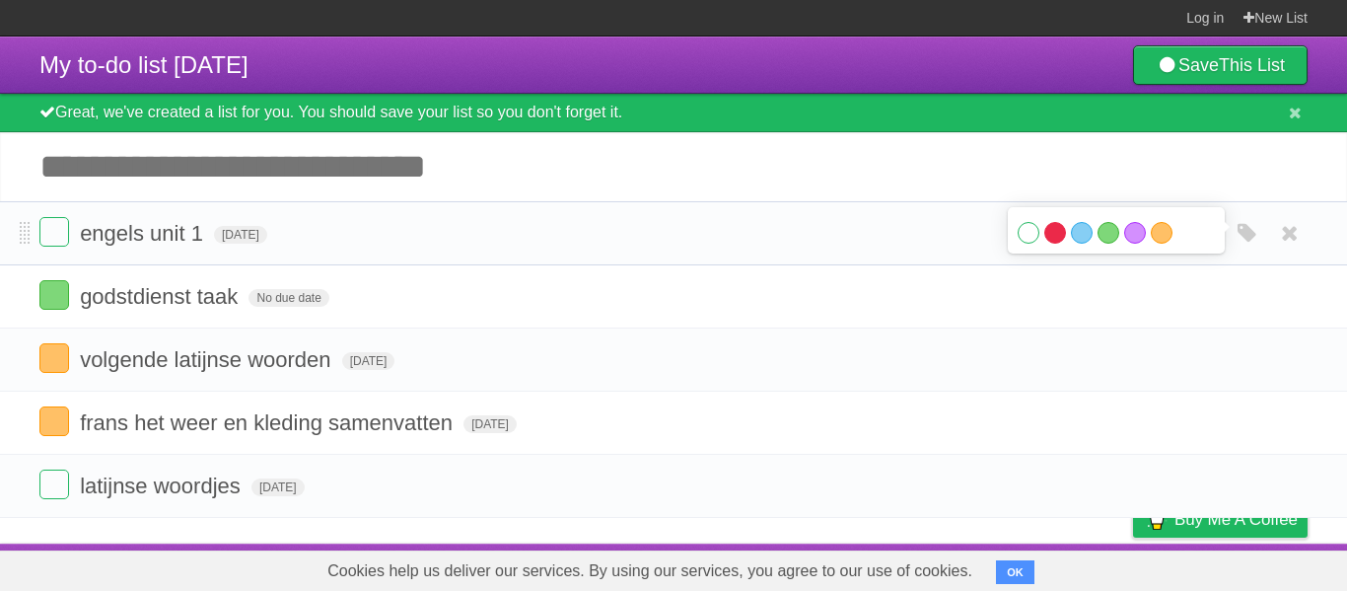
click at [1048, 232] on label "Red" at bounding box center [1055, 233] width 22 height 22
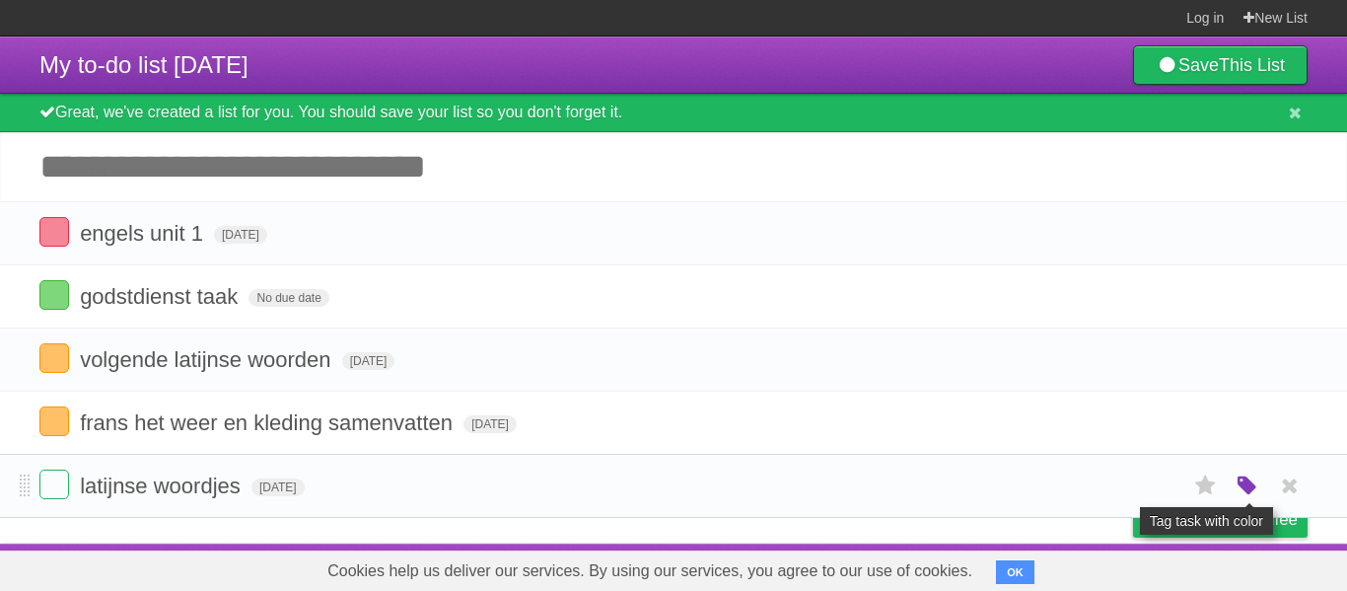
click at [1235, 483] on icon "button" at bounding box center [1247, 486] width 28 height 26
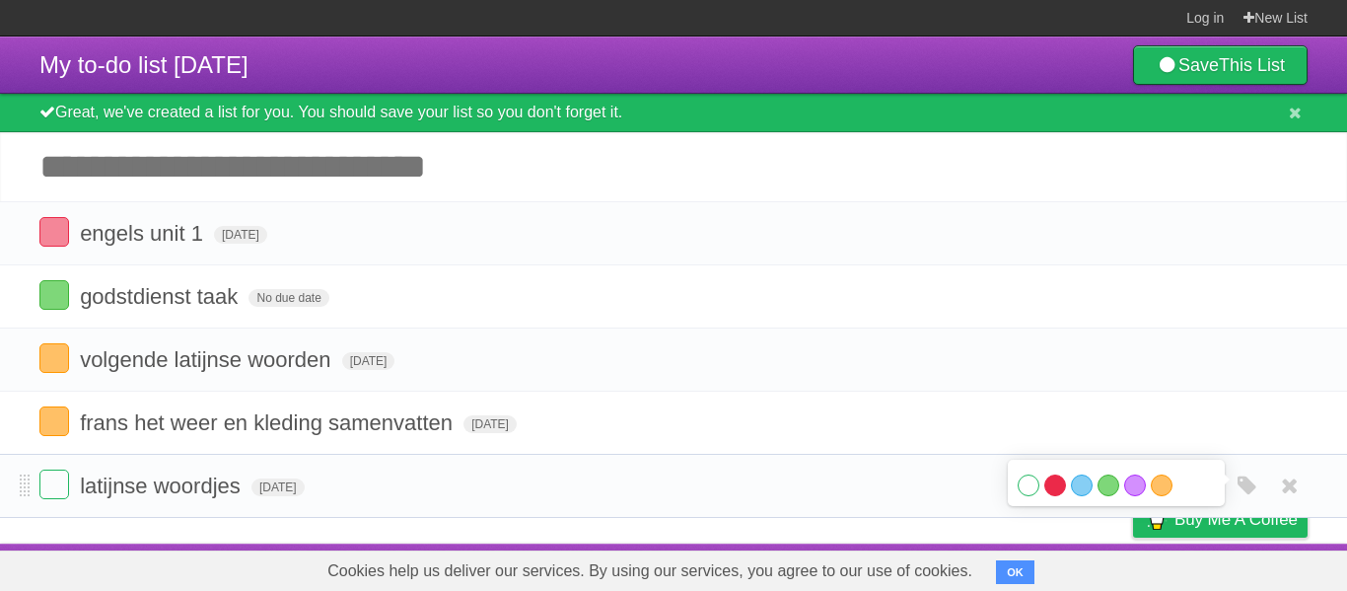
click at [1051, 485] on label "Red" at bounding box center [1055, 485] width 22 height 22
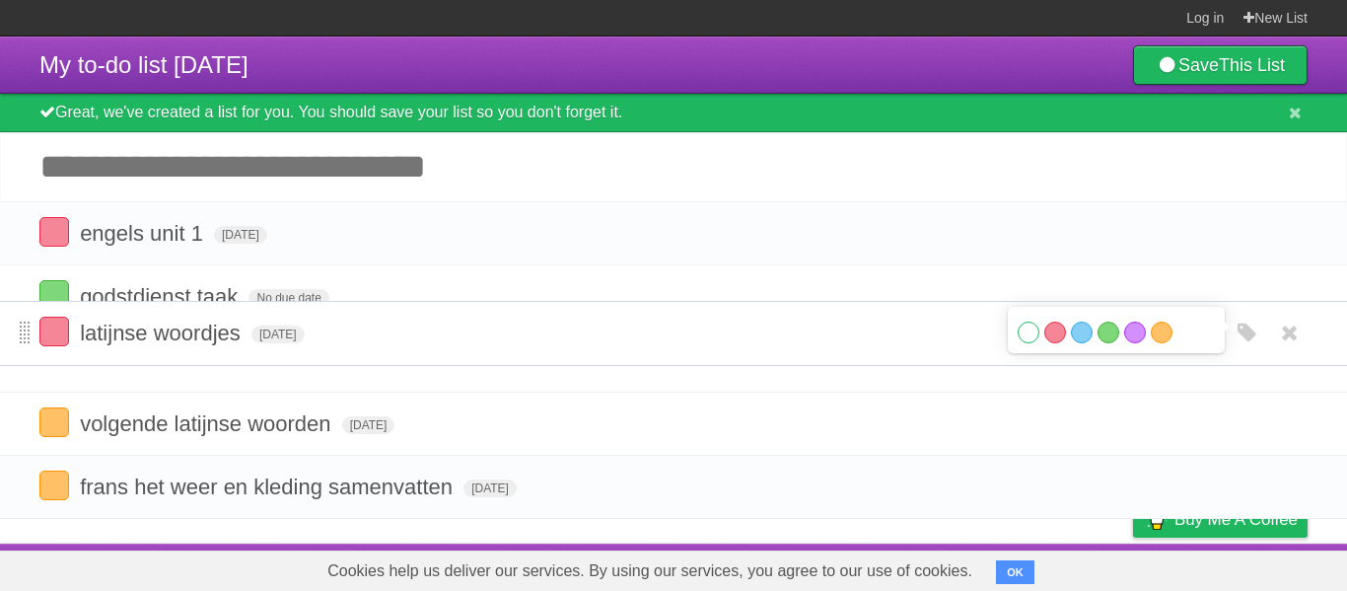
drag, startPoint x: 25, startPoint y: 490, endPoint x: 28, endPoint y: 301, distance: 189.3
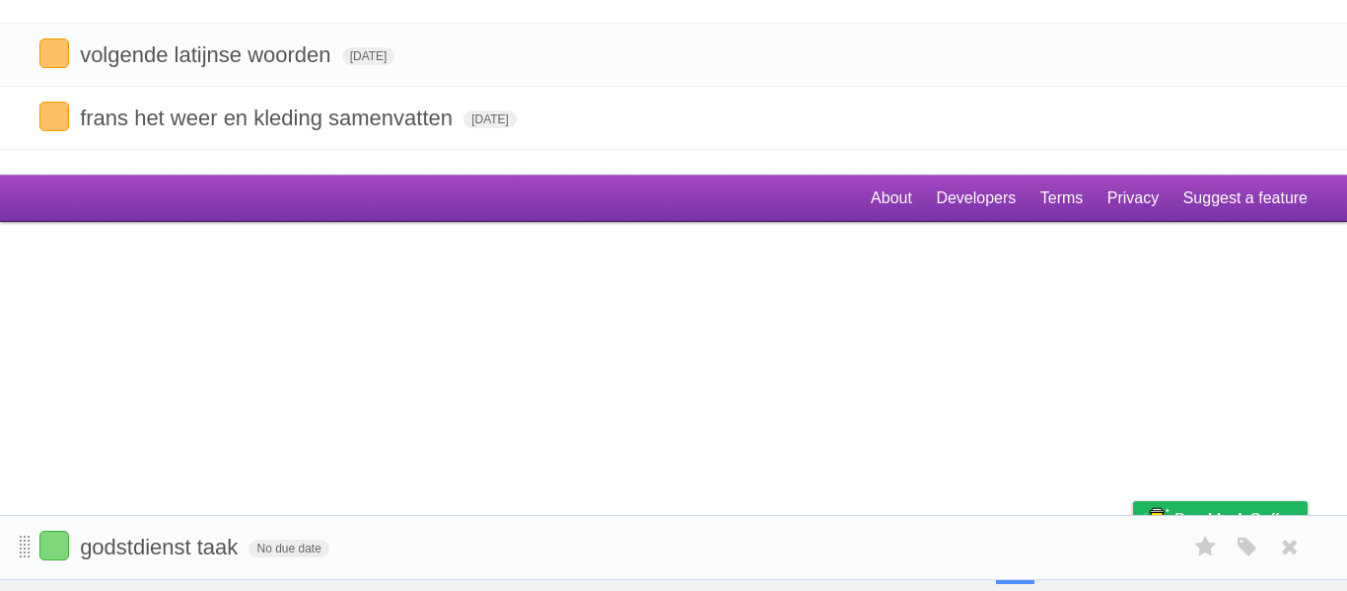
scroll to position [4, 0]
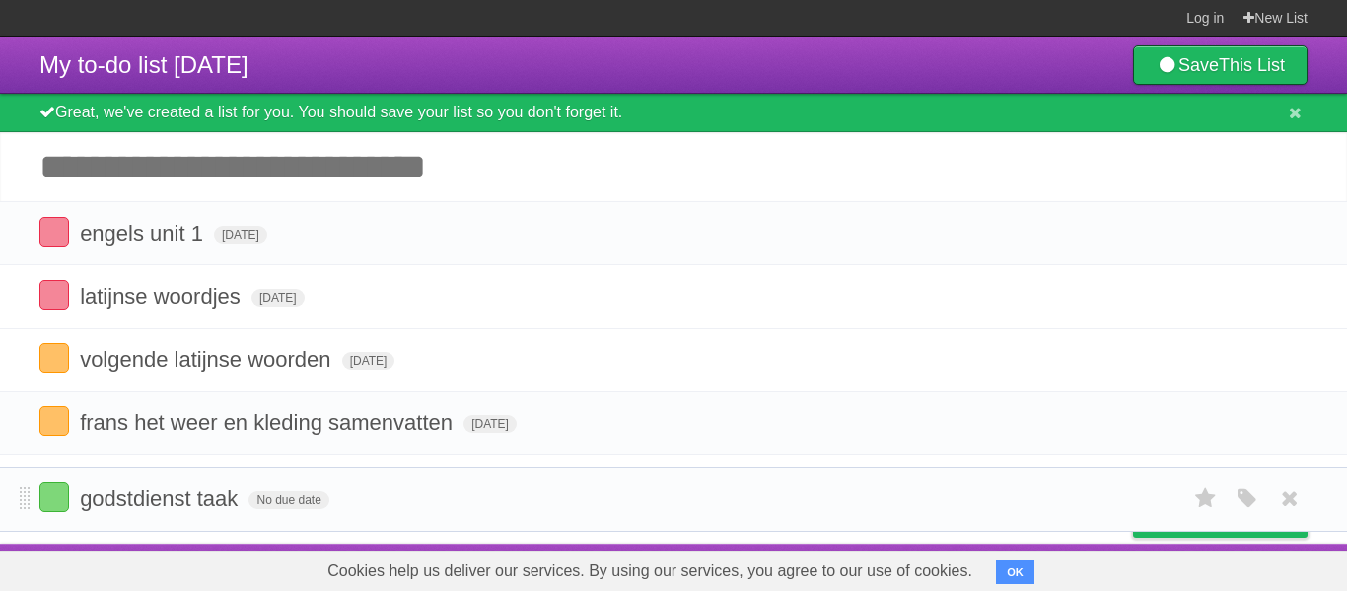
drag, startPoint x: 20, startPoint y: 375, endPoint x: 35, endPoint y: 505, distance: 131.1
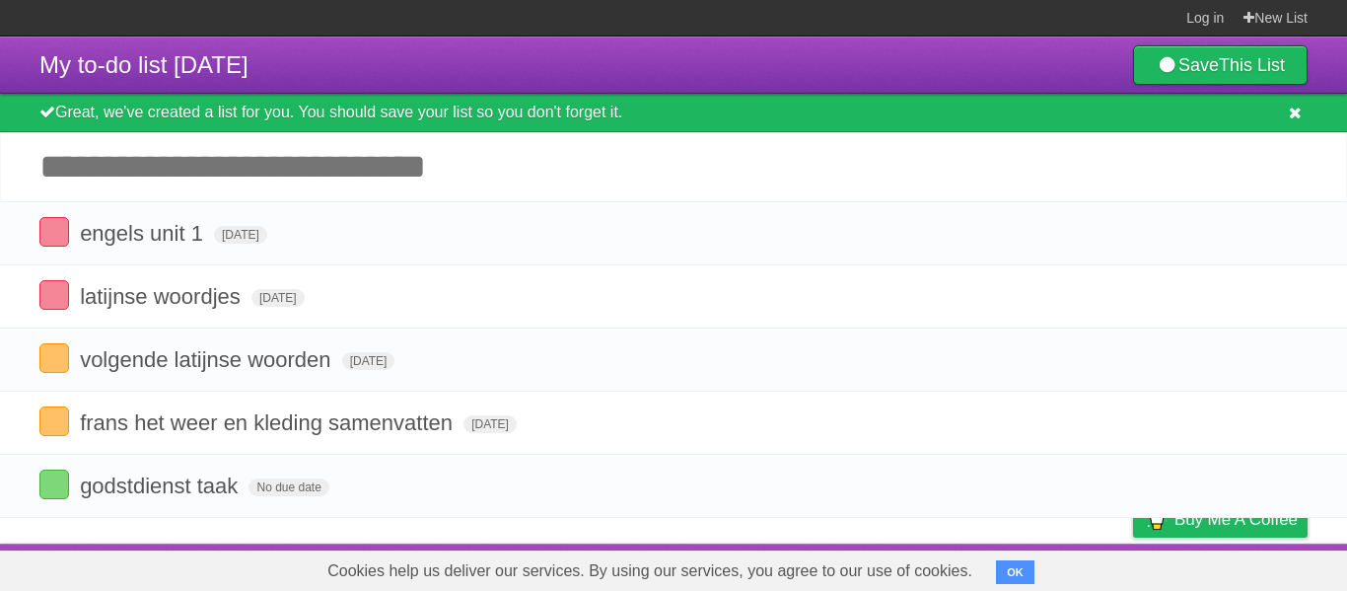
click at [1290, 111] on icon at bounding box center [1294, 112] width 13 height 17
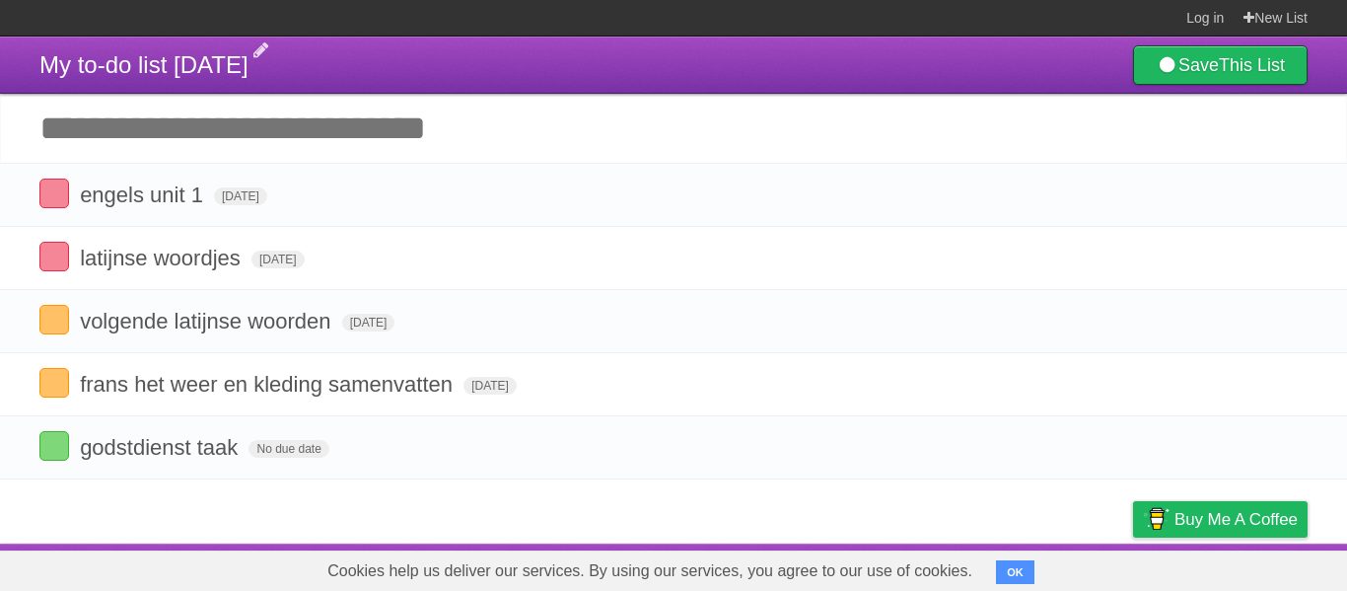
click at [193, 54] on span "My to-do list 09/20/2025" at bounding box center [143, 64] width 209 height 27
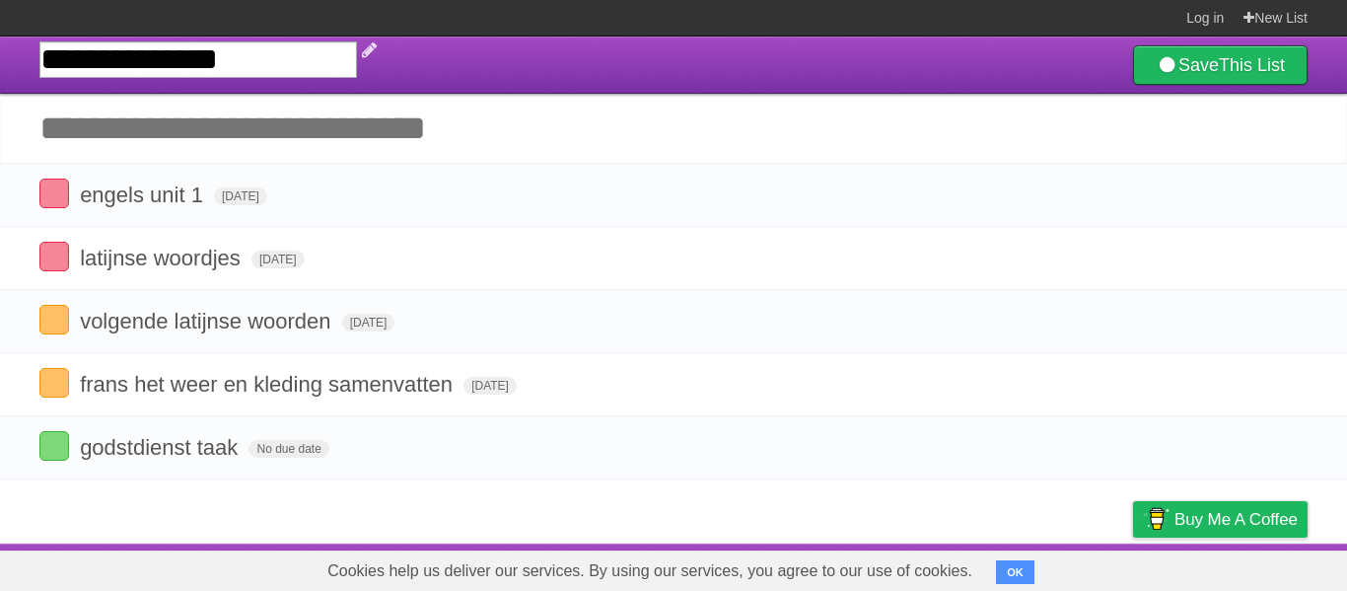
type input "**********"
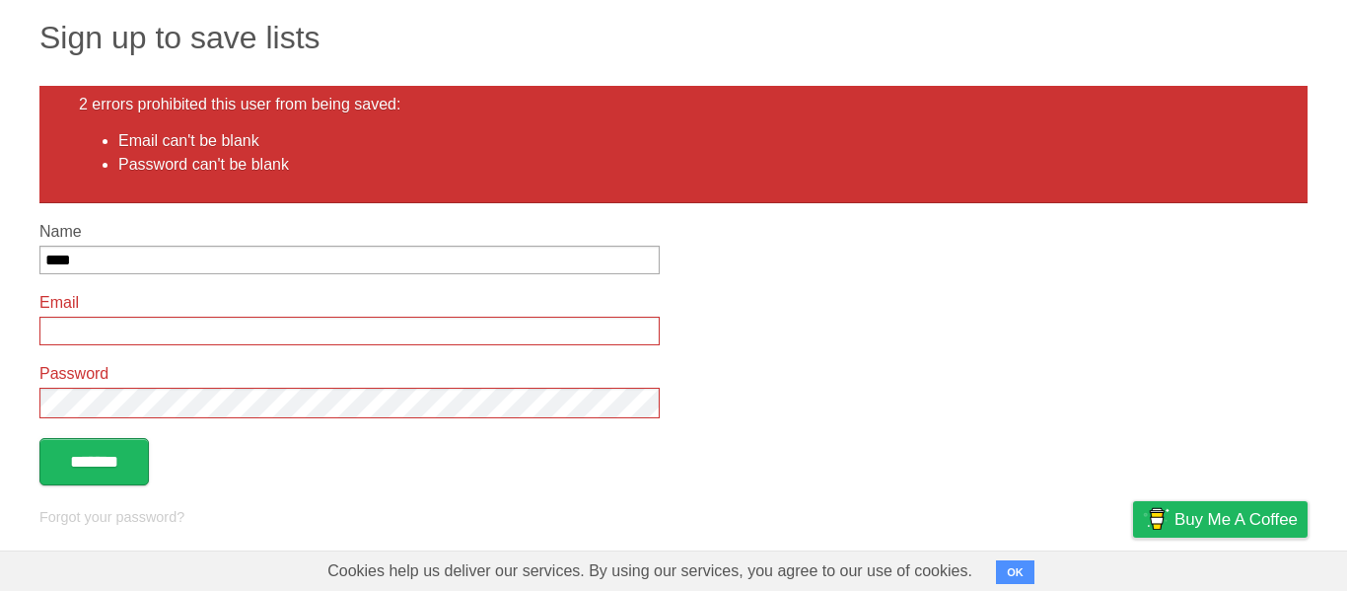
scroll to position [124, 0]
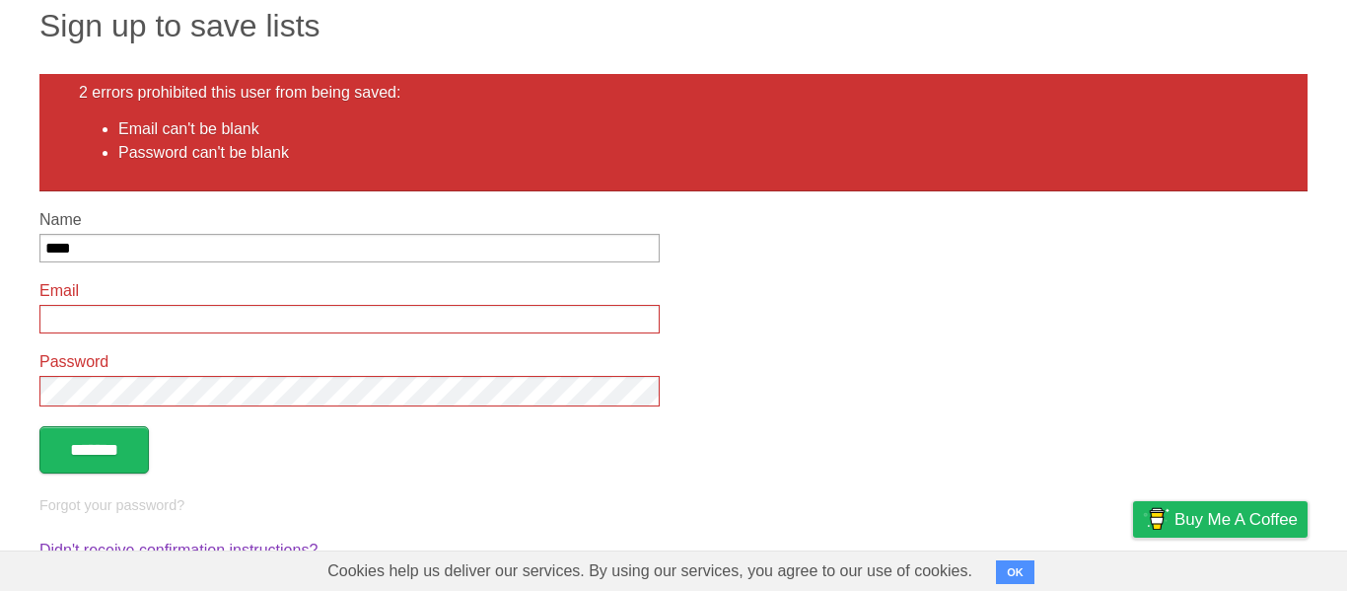
click at [488, 322] on input "Email" at bounding box center [349, 319] width 620 height 29
type input "*"
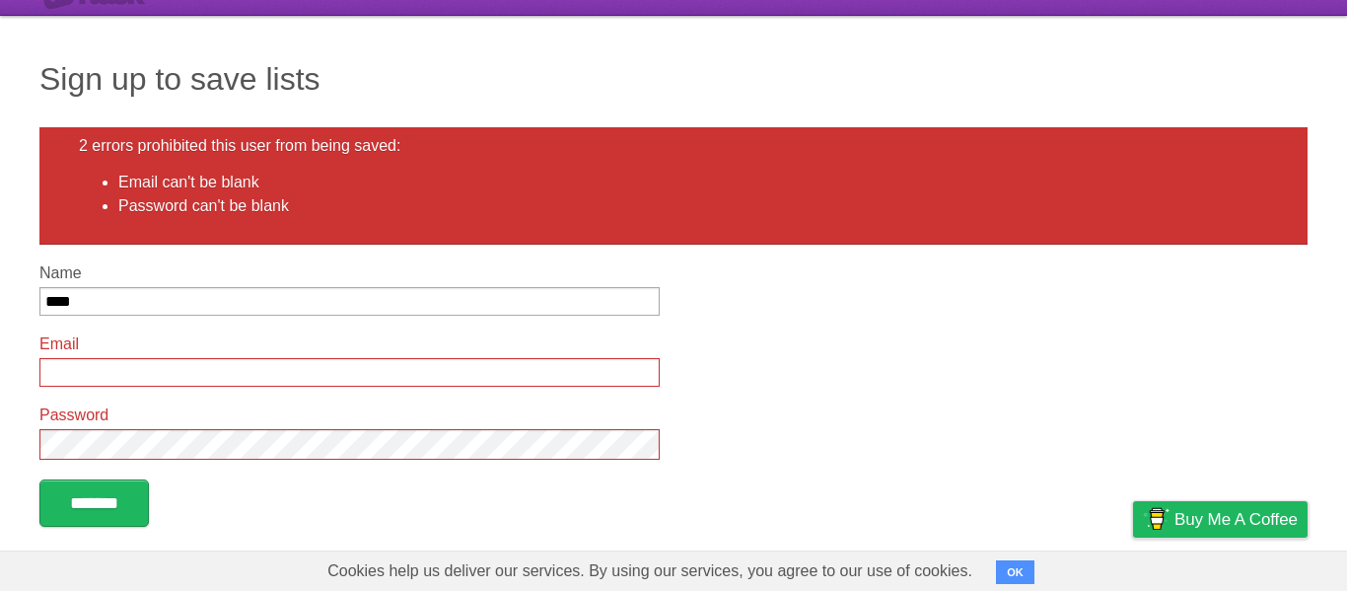
scroll to position [0, 0]
